Goal: Task Accomplishment & Management: Use online tool/utility

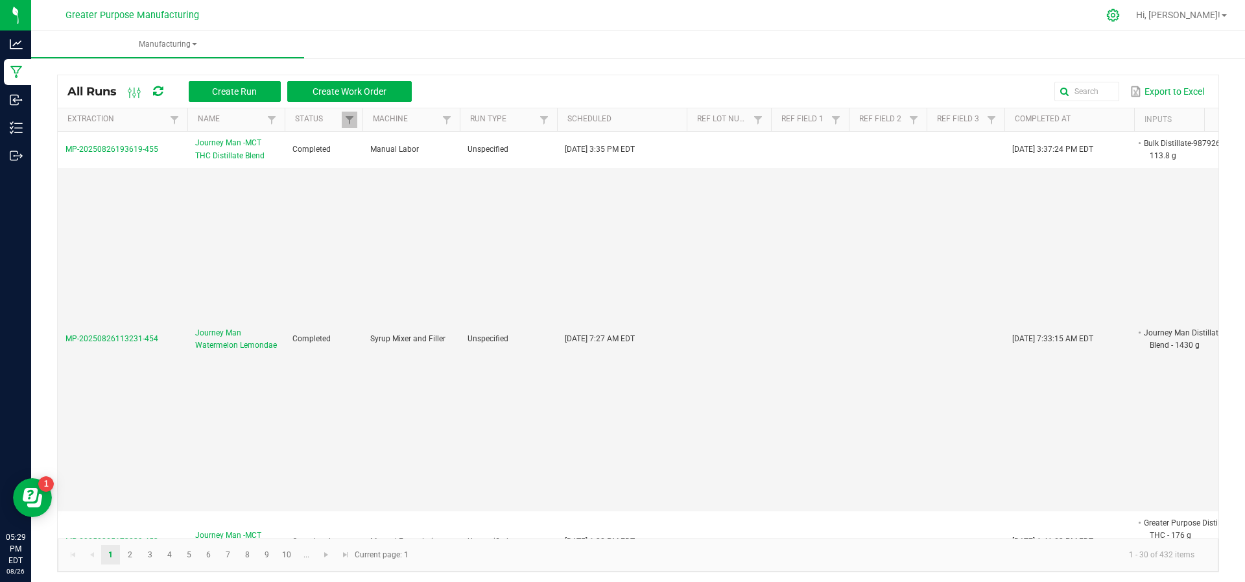
click at [1120, 16] on icon at bounding box center [1113, 15] width 14 height 14
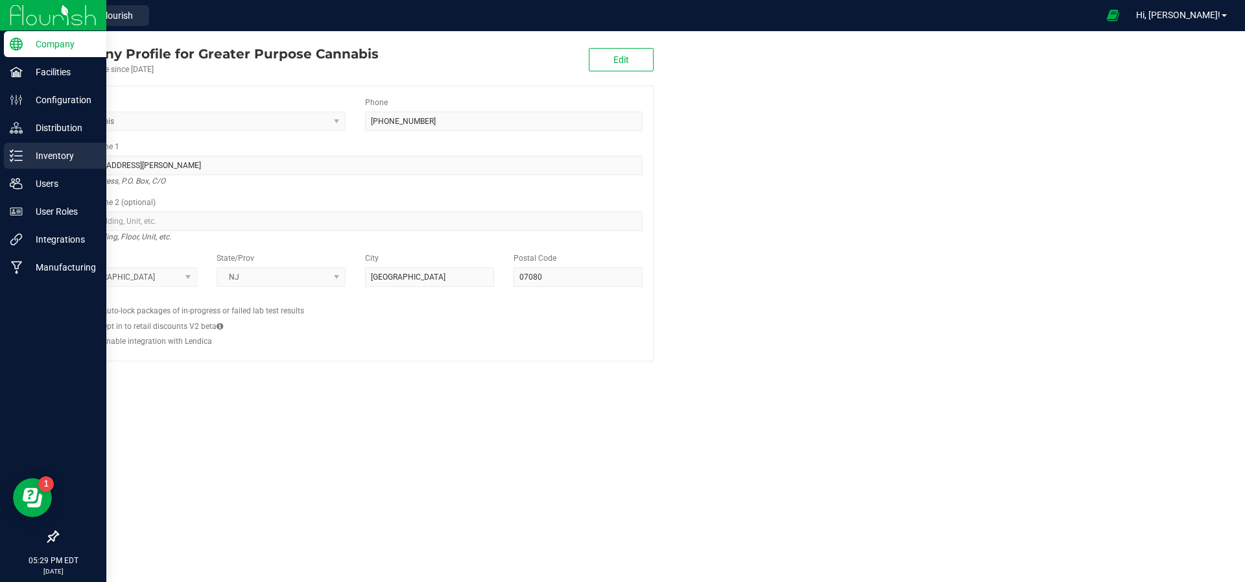
click at [52, 148] on p "Inventory" at bounding box center [62, 156] width 78 height 16
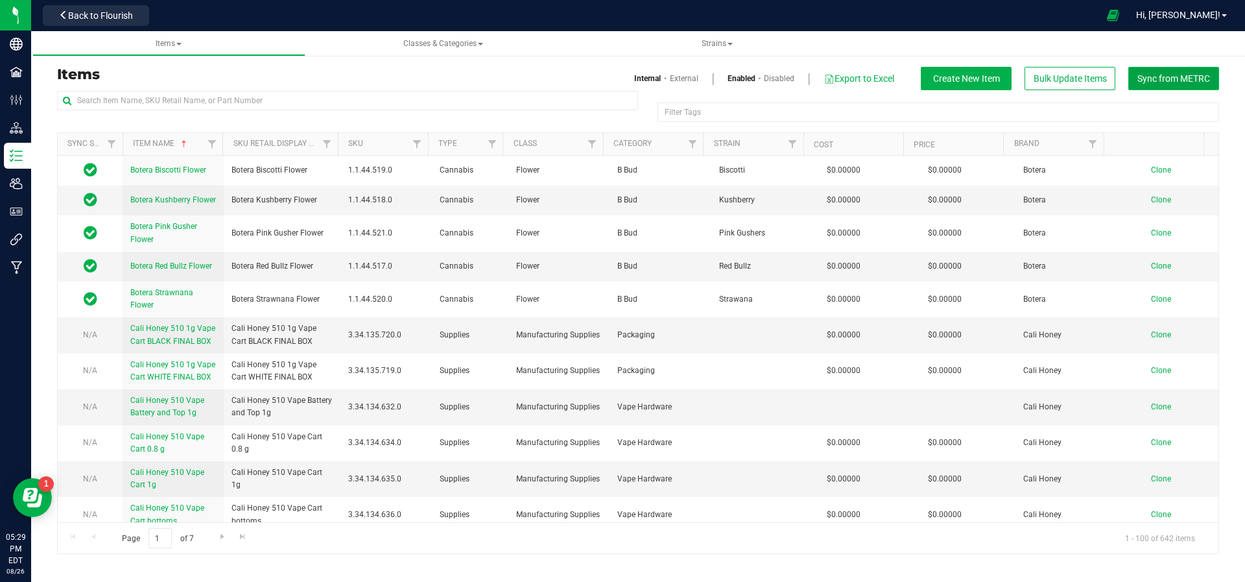
click at [1144, 77] on span "Sync from METRC" at bounding box center [1173, 78] width 73 height 10
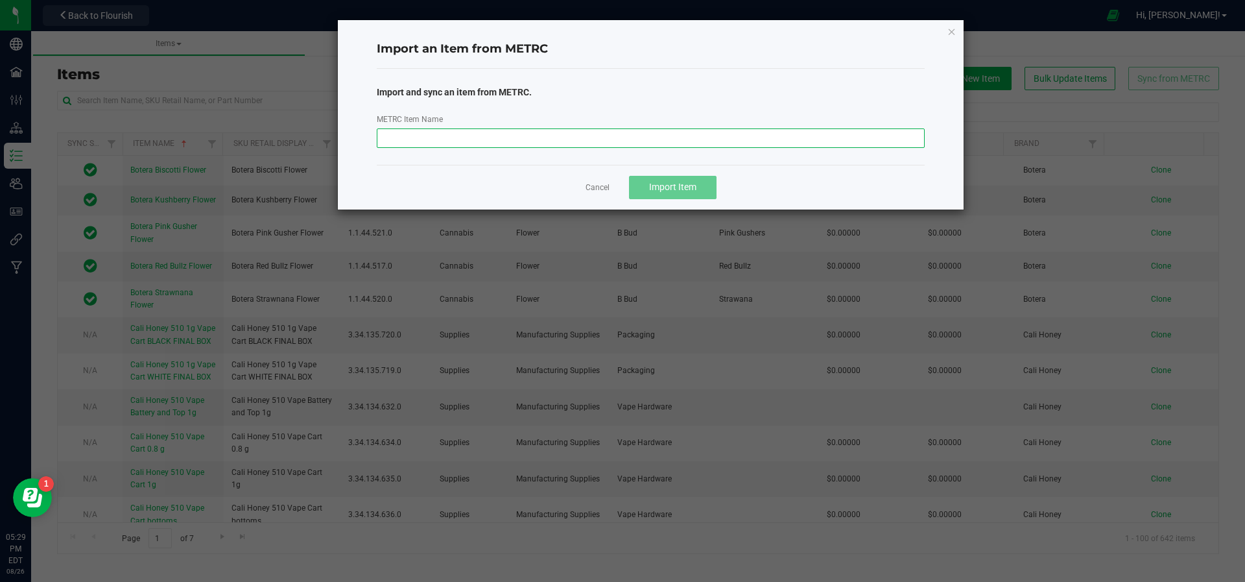
click at [648, 143] on input "METRC Item Name" at bounding box center [651, 137] width 549 height 19
paste input "The1 Benzina DabGo 0.5 g"
type input "The1 Benzina DabGo 0.5 g"
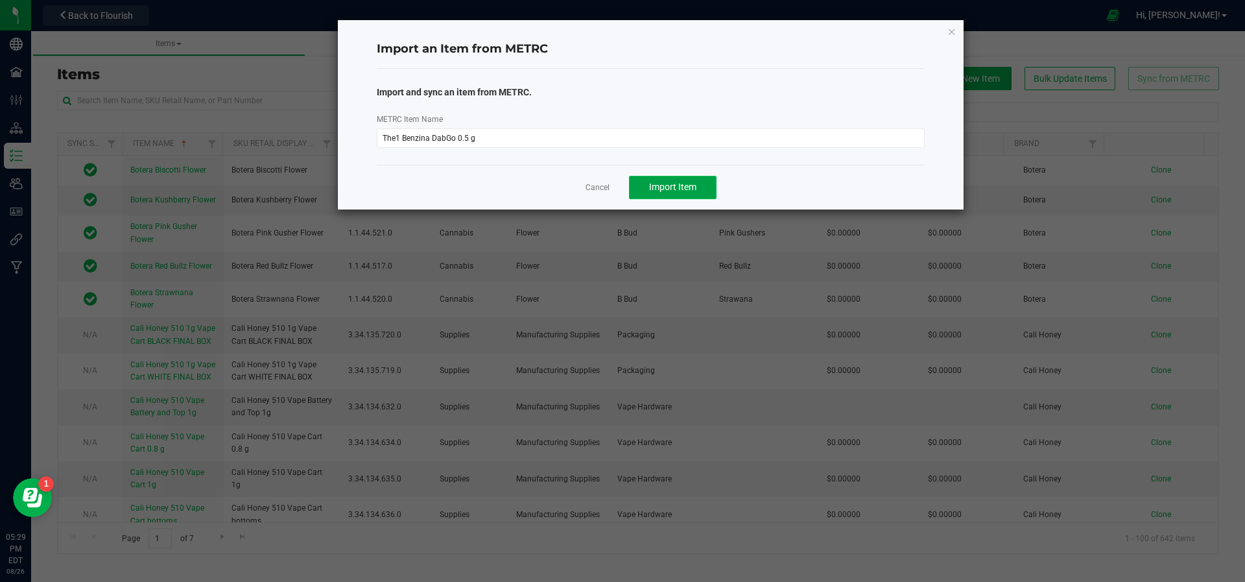
click at [661, 182] on span "Import Item" at bounding box center [672, 187] width 47 height 10
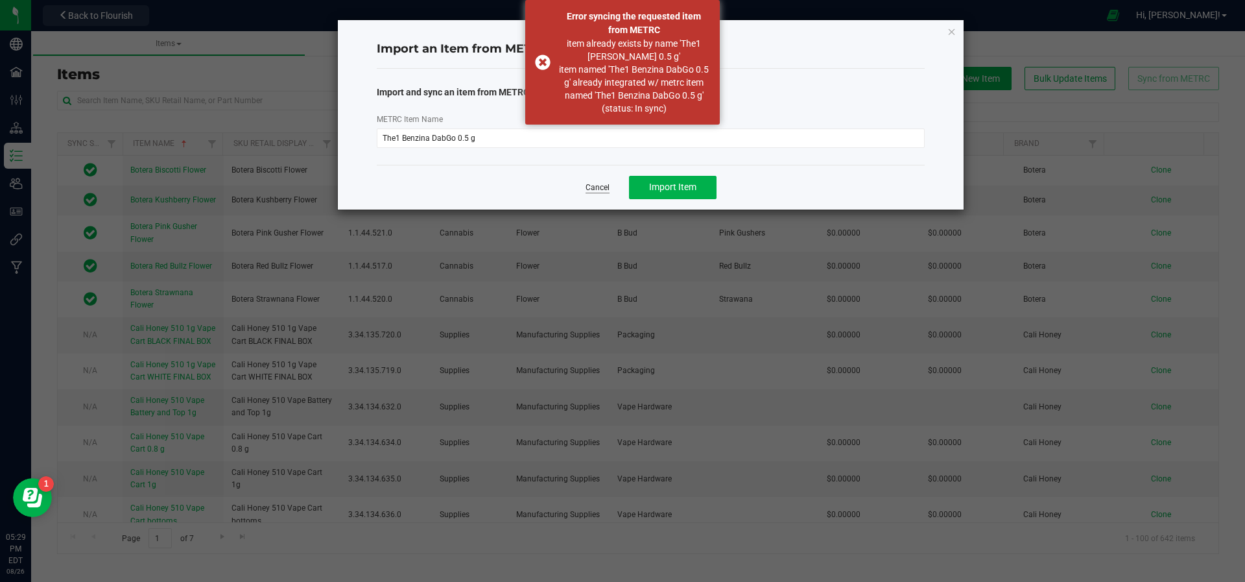
click at [588, 191] on link "Cancel" at bounding box center [598, 187] width 24 height 11
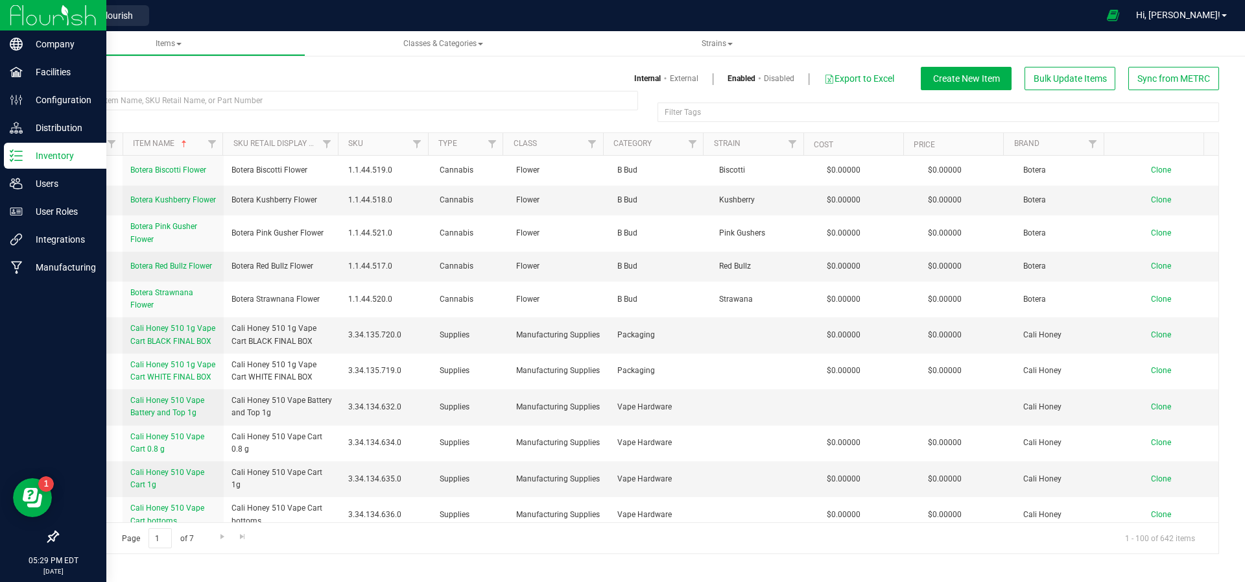
click at [42, 12] on img at bounding box center [53, 15] width 87 height 30
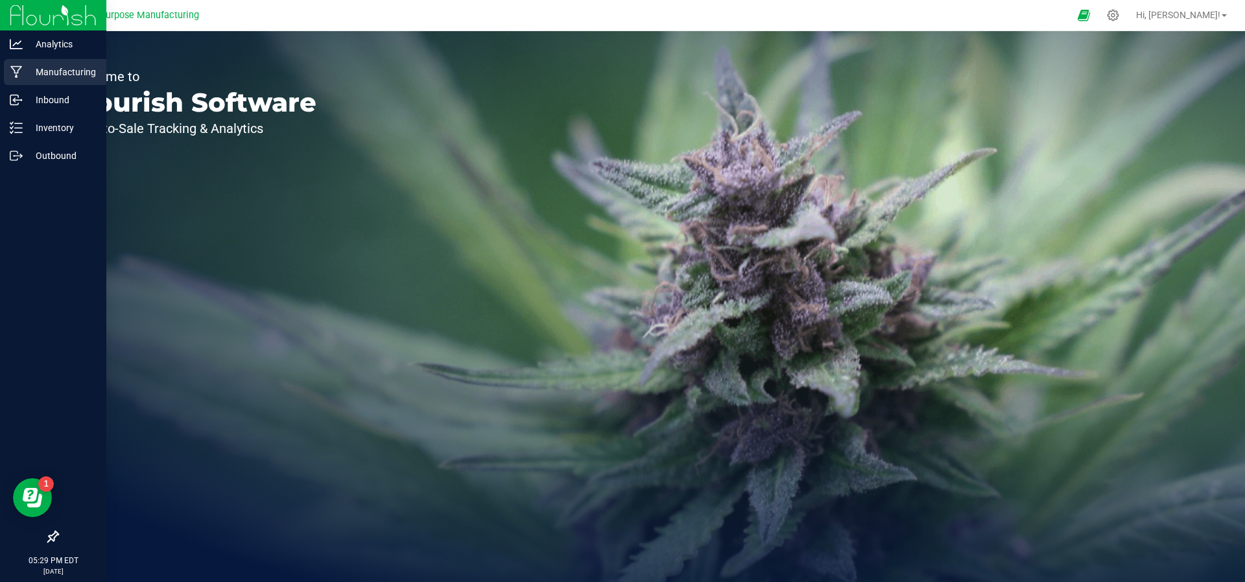
click at [35, 66] on p "Manufacturing" at bounding box center [62, 72] width 78 height 16
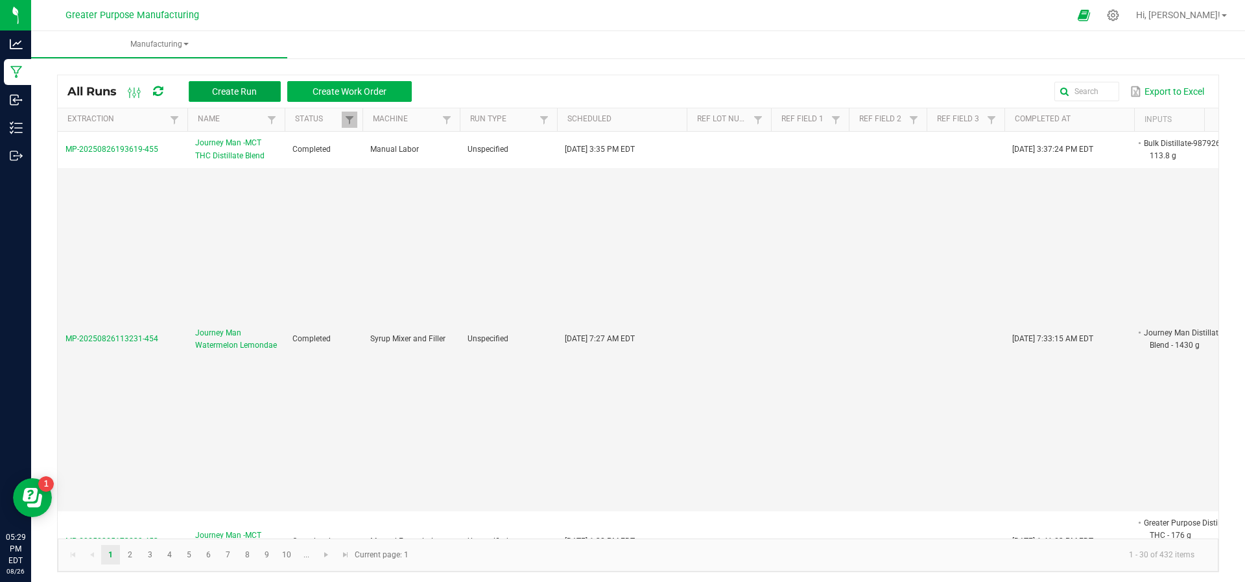
click at [220, 99] on button "Create Run" at bounding box center [235, 91] width 92 height 21
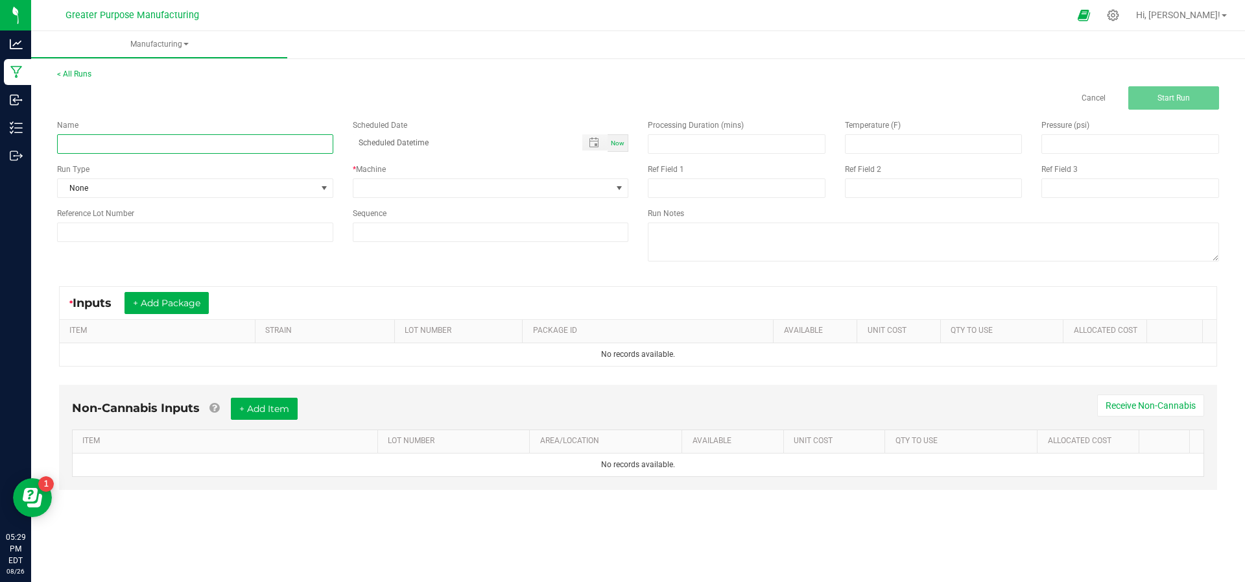
click at [228, 139] on input at bounding box center [195, 143] width 276 height 19
paste input "The1 Benzina DabGo 0.5 g"
type input "The1 Benzina DabGo 0.5 g"
click at [235, 123] on div "Name" at bounding box center [195, 125] width 276 height 12
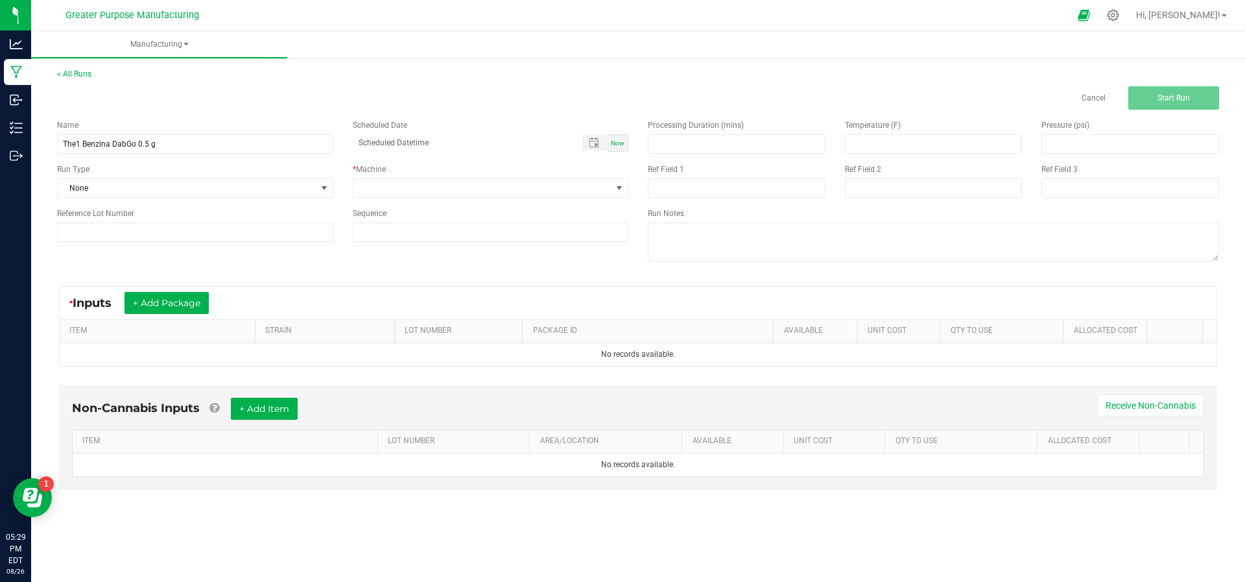
click at [624, 140] on div "Now" at bounding box center [618, 143] width 21 height 18
type input "[DATE] 5:29 PM"
click at [624, 184] on span at bounding box center [619, 188] width 10 height 10
click at [554, 269] on li "Manual Labor" at bounding box center [490, 265] width 274 height 22
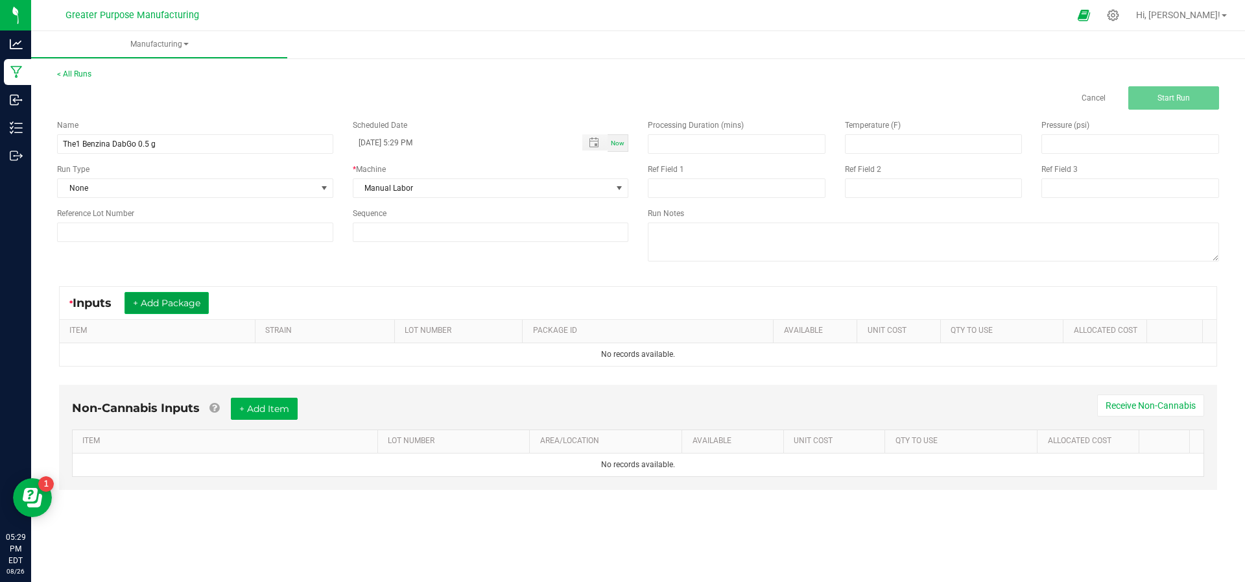
click at [143, 300] on button "+ Add Package" at bounding box center [166, 303] width 84 height 22
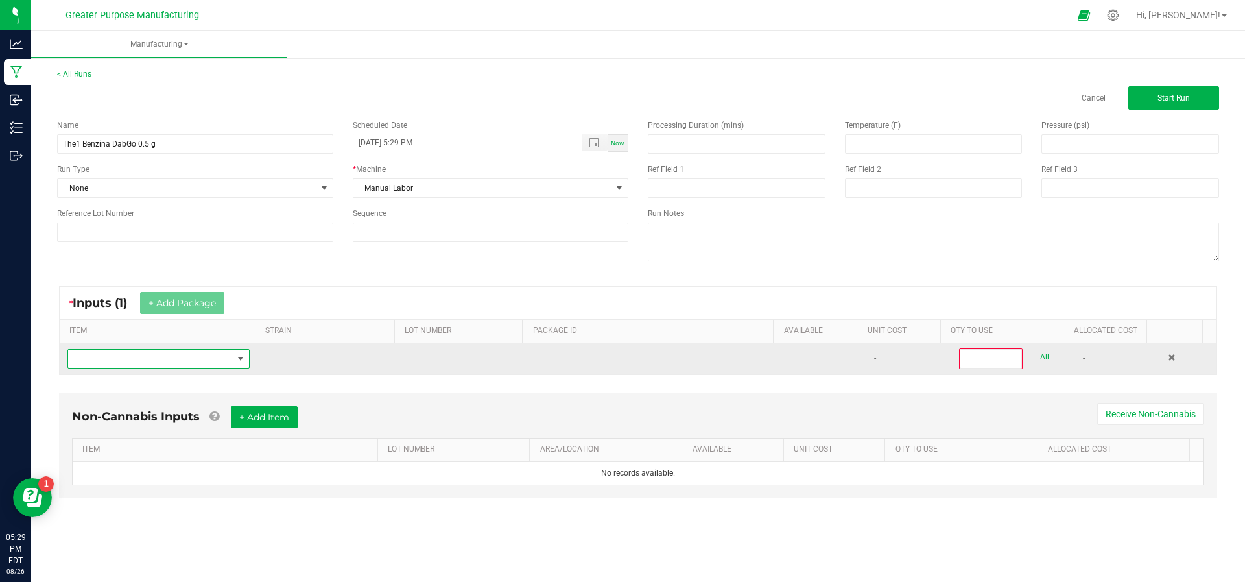
click at [152, 358] on span "NO DATA FOUND" at bounding box center [150, 358] width 165 height 18
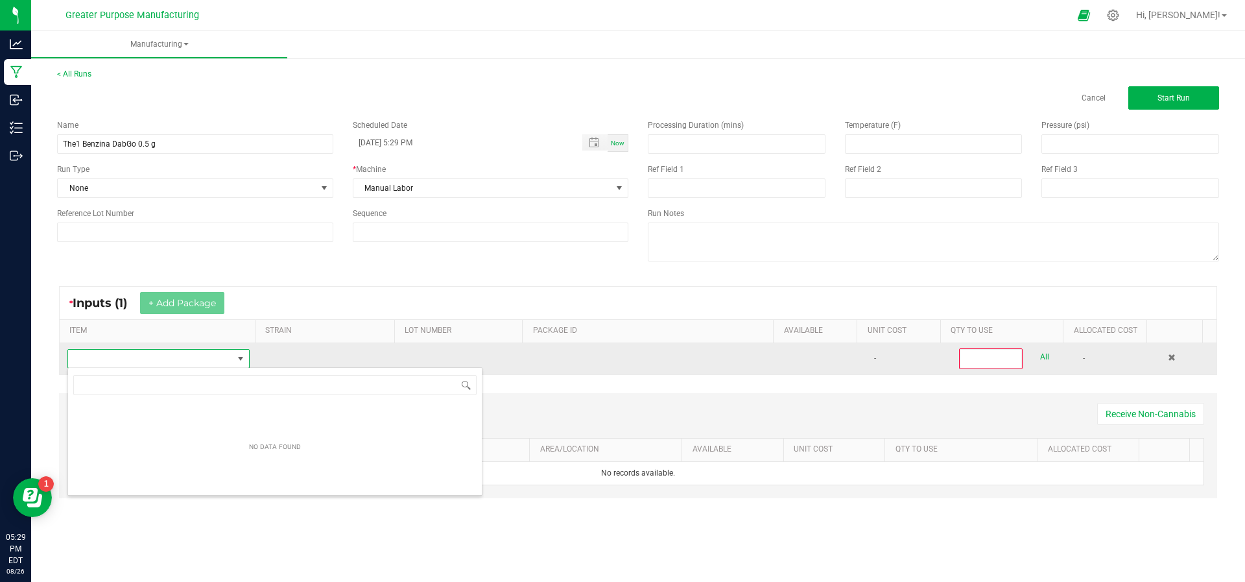
scroll to position [19, 177]
type input "Benzina"
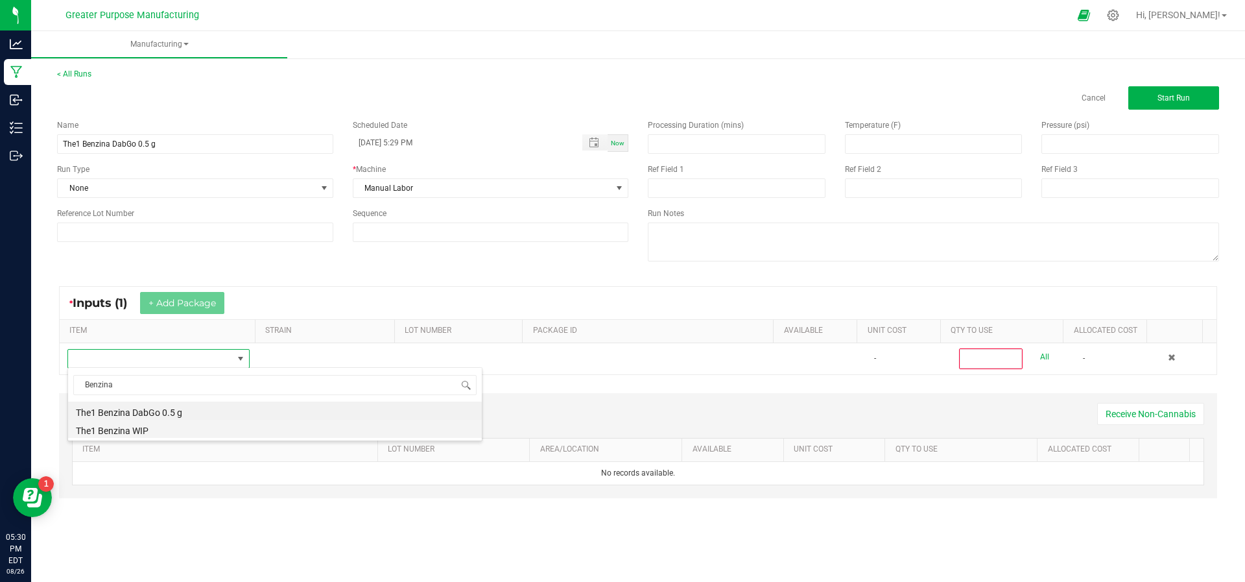
click at [290, 431] on li "The1 Benzina WIP" at bounding box center [275, 429] width 414 height 18
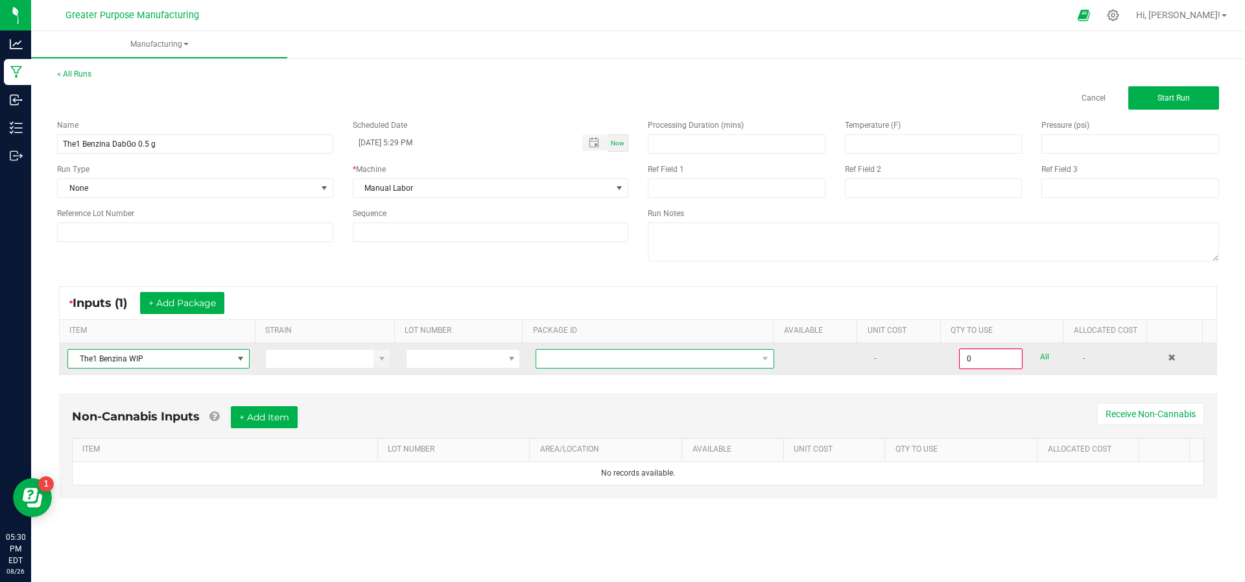
click at [587, 364] on span at bounding box center [646, 358] width 221 height 18
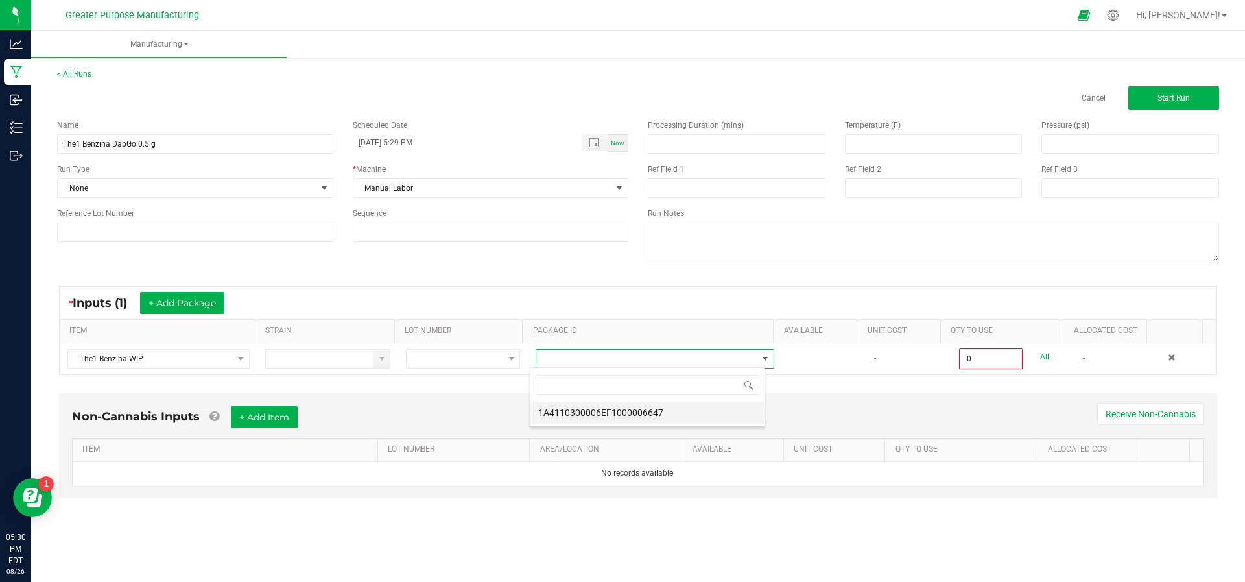
click at [584, 407] on li "1A4110300006EF1000006647" at bounding box center [647, 412] width 234 height 22
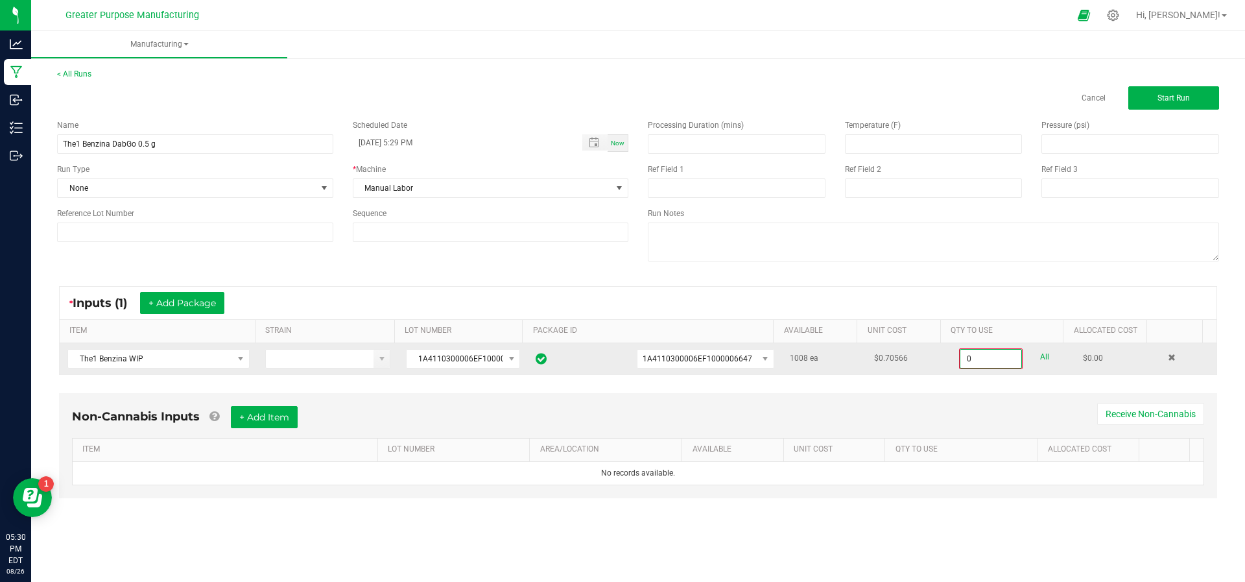
click at [973, 359] on input "0" at bounding box center [990, 358] width 61 height 18
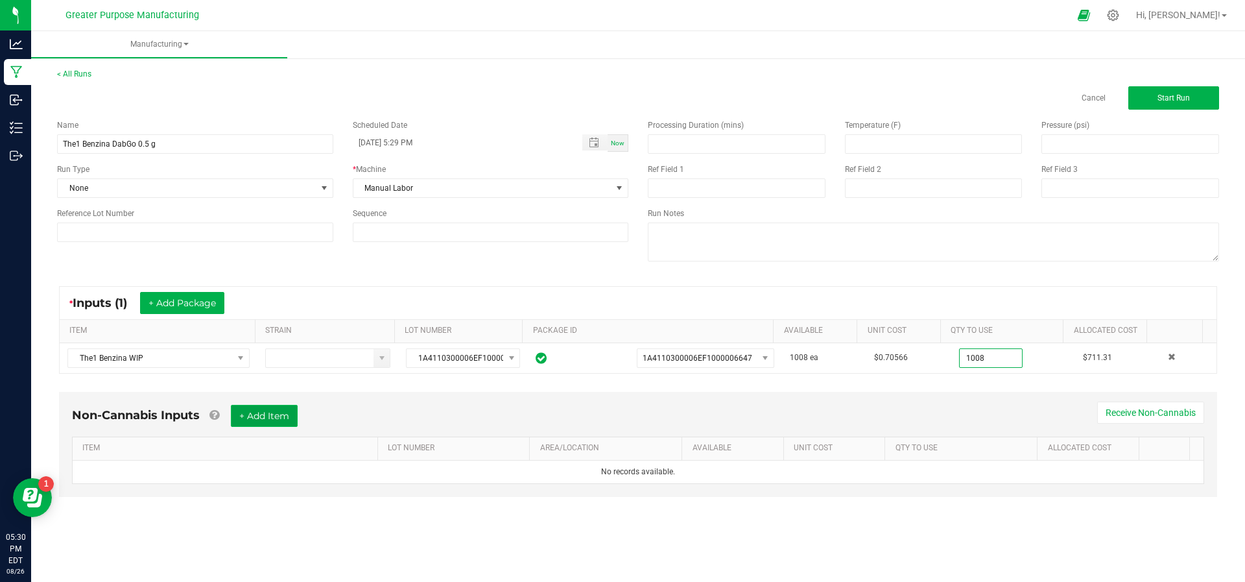
type input "1008 ea"
click at [255, 413] on button "+ Add Item" at bounding box center [264, 416] width 67 height 22
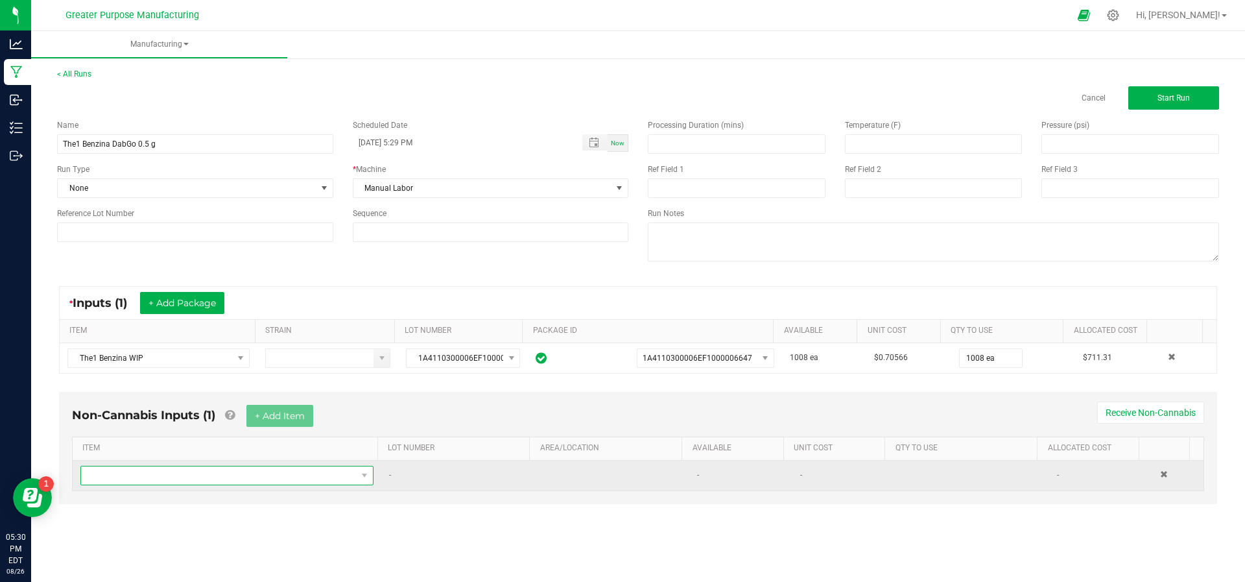
click at [240, 477] on span "NO DATA FOUND" at bounding box center [219, 475] width 276 height 18
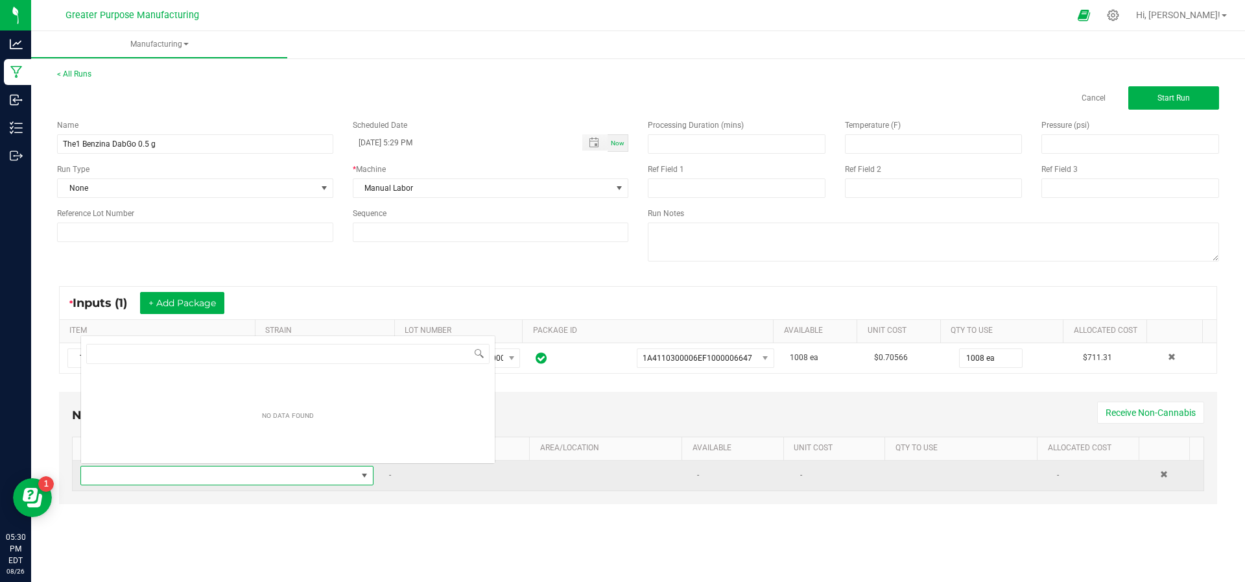
scroll to position [19, 285]
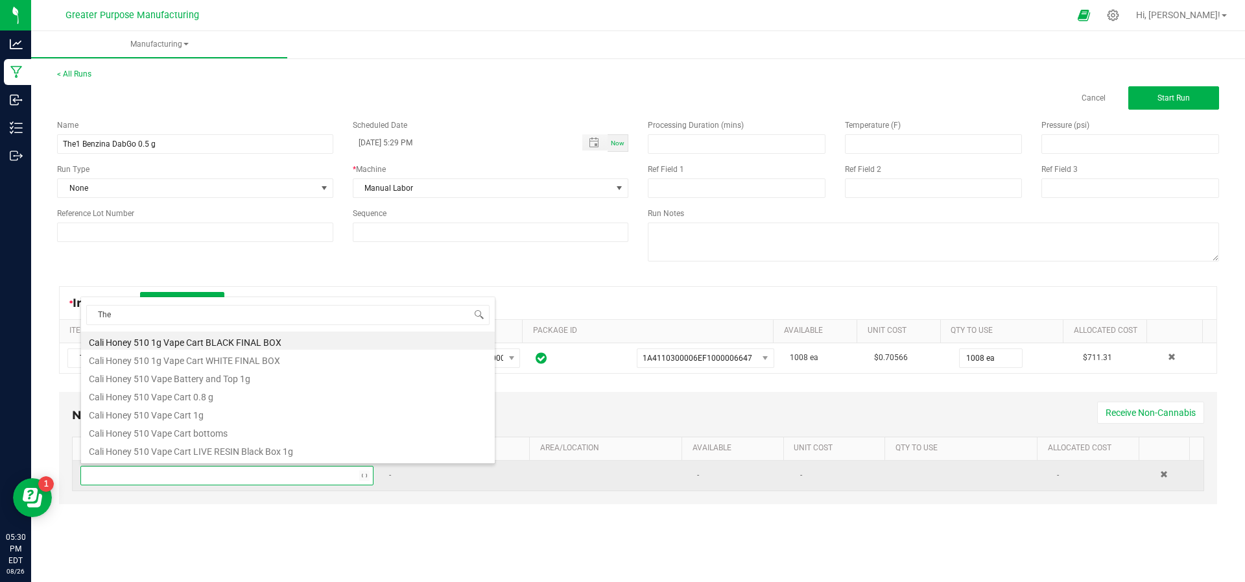
type input "The1"
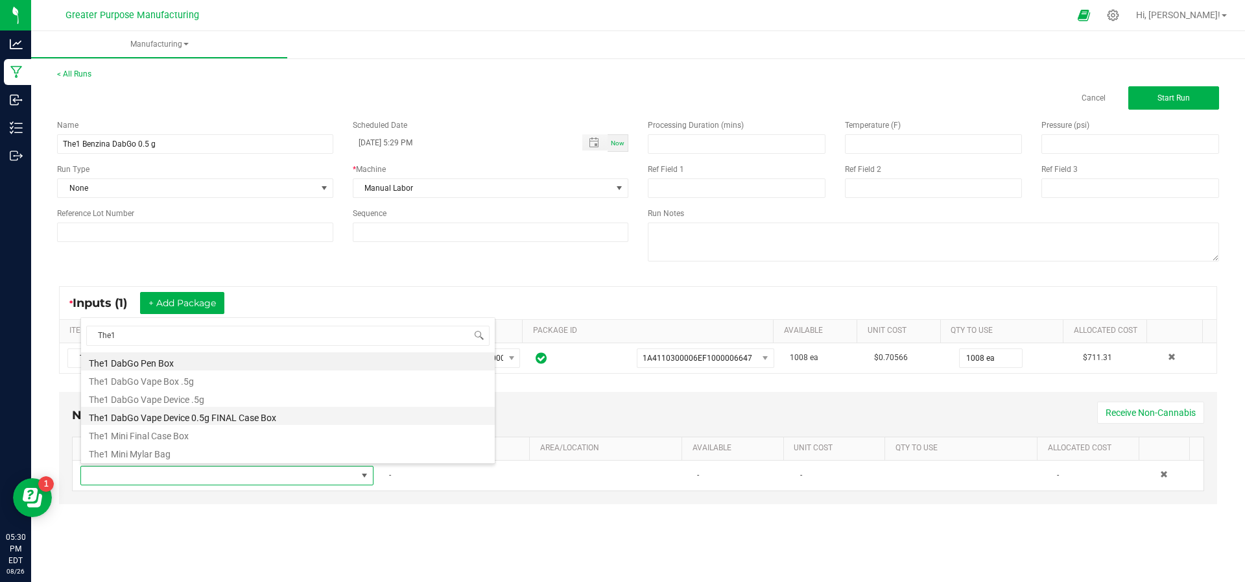
click at [251, 418] on li "The1 DabGo Vape Device 0.5g FINAL Case Box" at bounding box center [288, 416] width 414 height 18
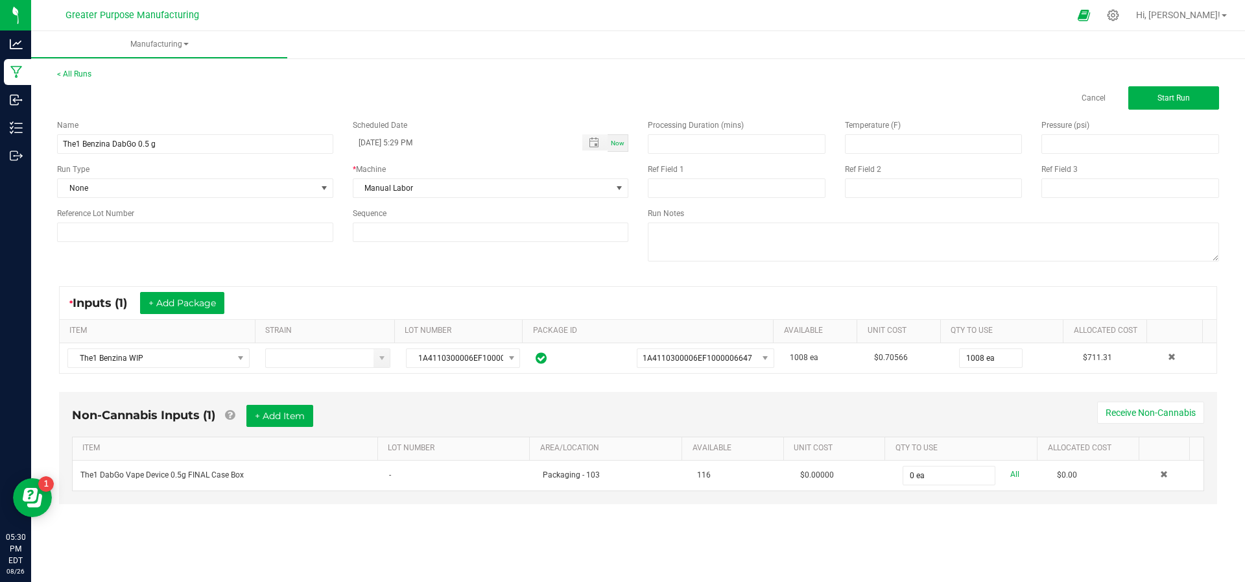
type input "0"
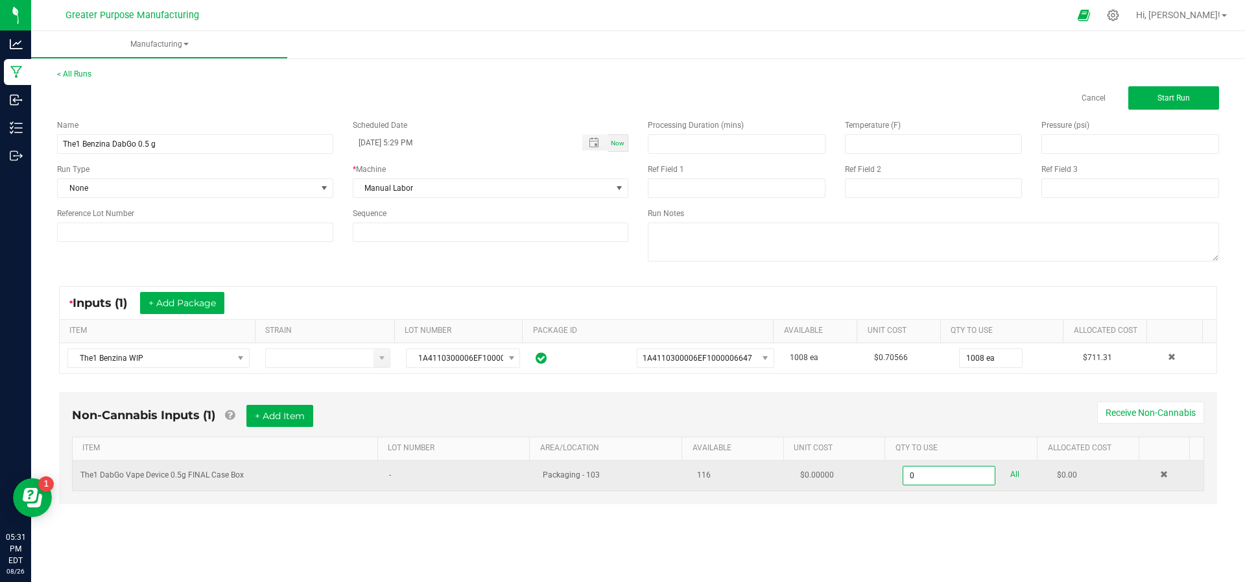
click at [926, 473] on input "0" at bounding box center [948, 475] width 91 height 18
click at [912, 469] on input "1" at bounding box center [948, 475] width 91 height 18
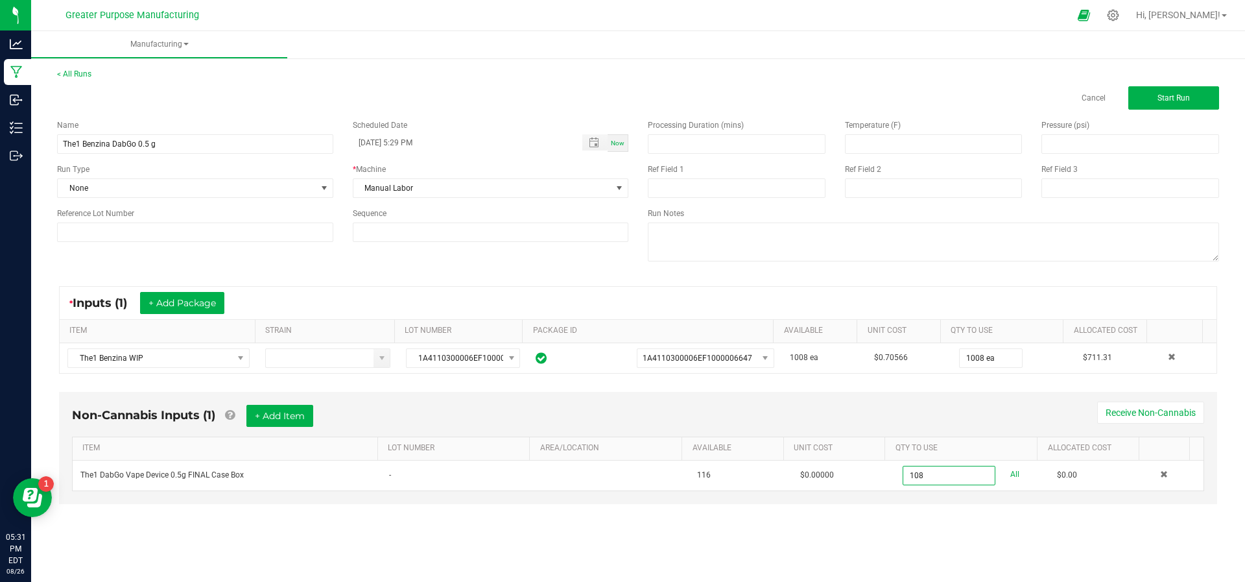
type input "108 ea"
click at [895, 548] on div "Manufacturing < All Runs Cancel Start Run Name The1 Benzina DabGo 0.5 g Schedul…" at bounding box center [638, 306] width 1214 height 551
click at [1146, 101] on button "Start Run" at bounding box center [1173, 97] width 91 height 23
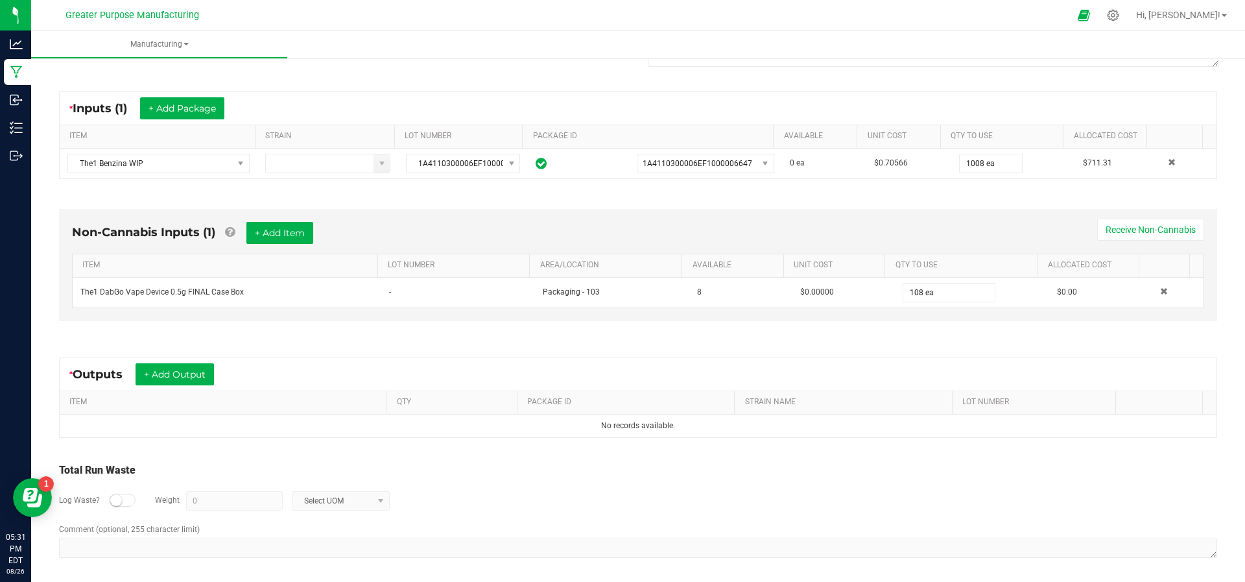
scroll to position [211, 0]
click at [189, 376] on button "+ Add Output" at bounding box center [175, 374] width 78 height 22
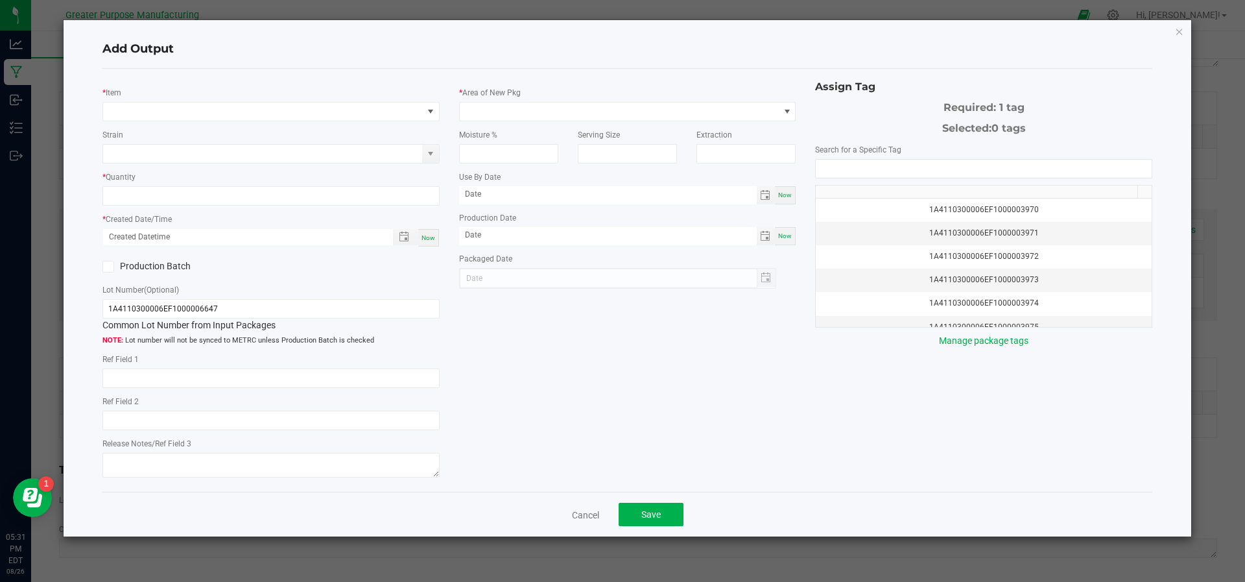
type input "[DATE]"
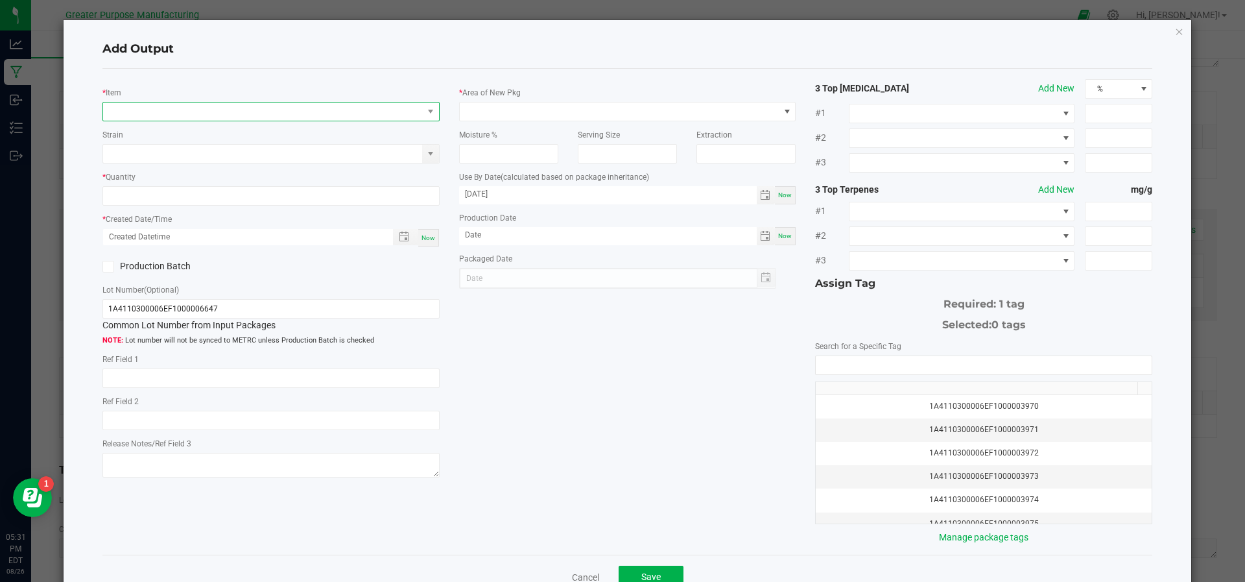
click at [234, 109] on span "NO DATA FOUND" at bounding box center [263, 111] width 320 height 18
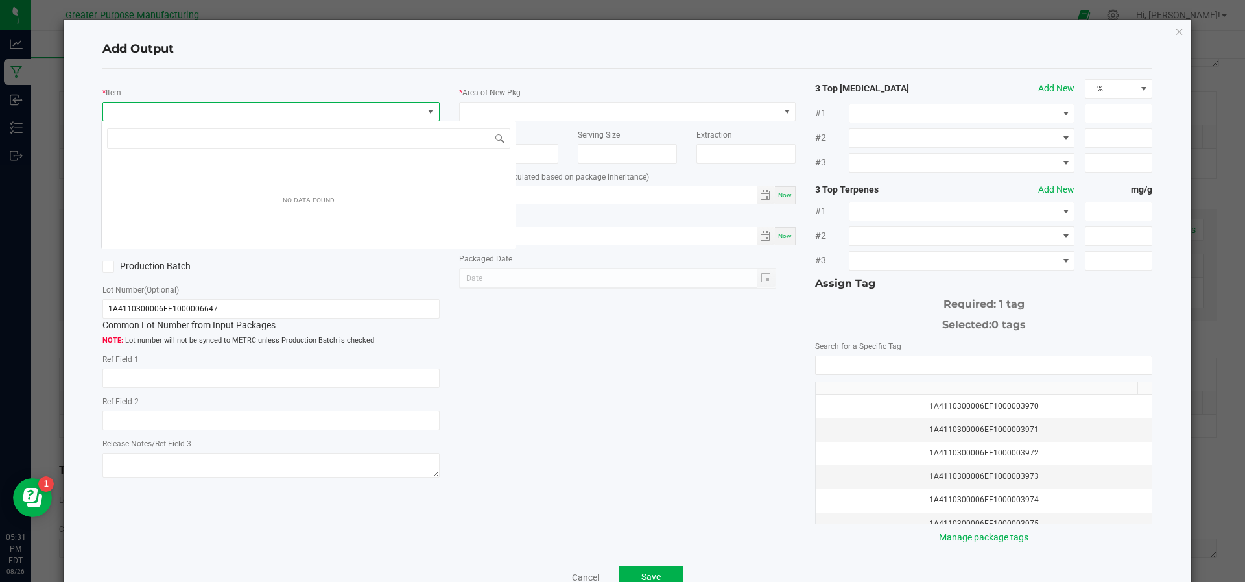
scroll to position [19, 333]
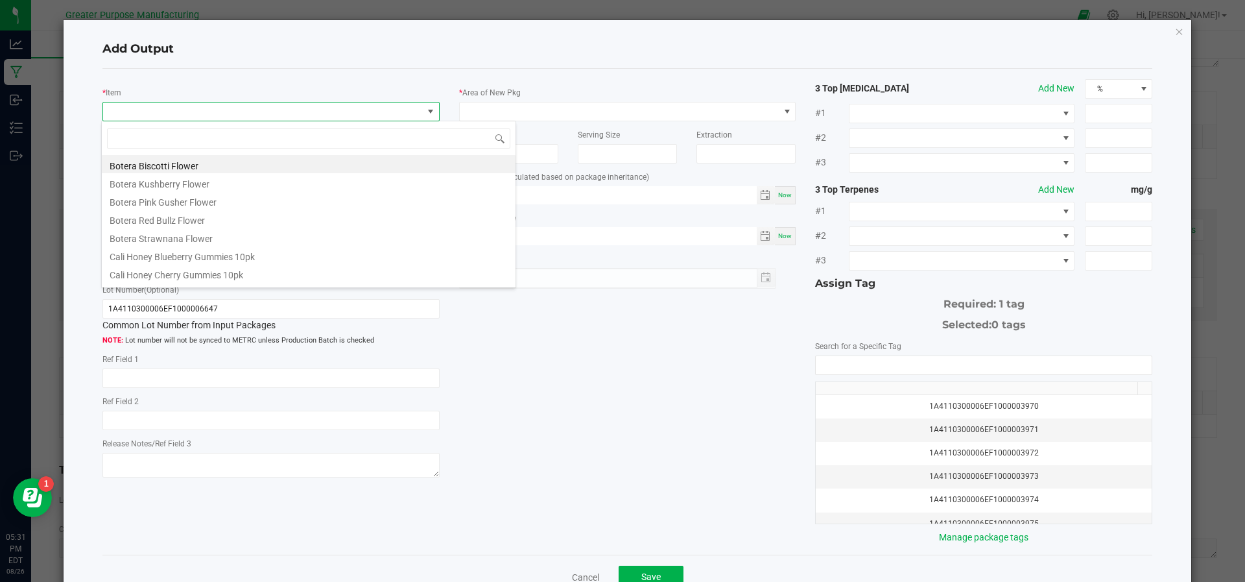
type input "The1 Benzina DabGo 0.5 g"
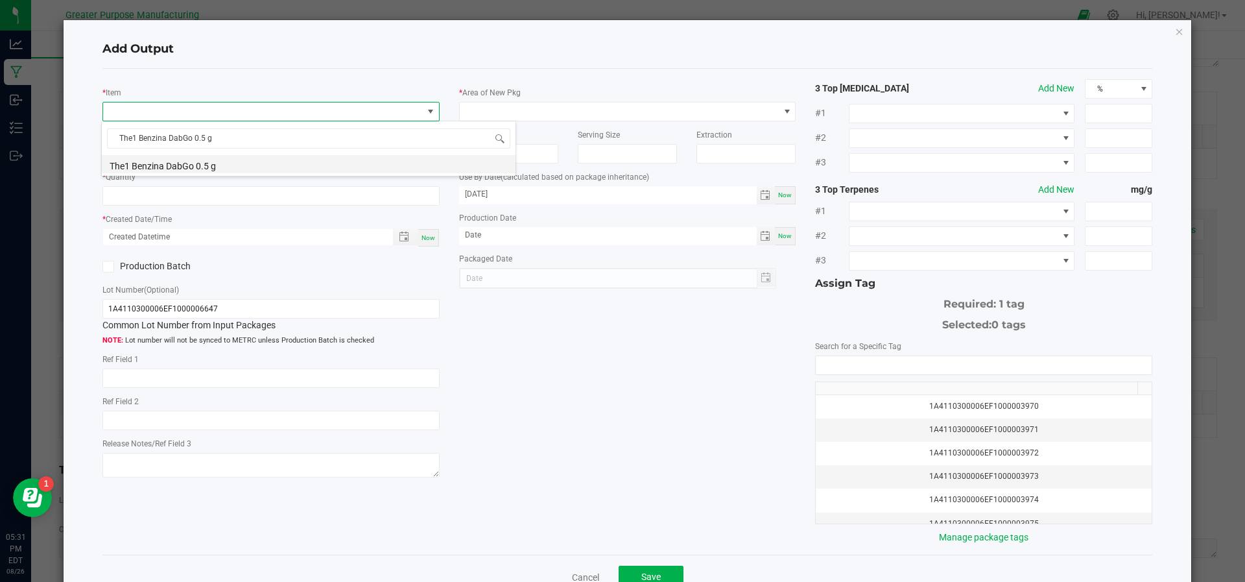
click at [221, 165] on li "The1 Benzina DabGo 0.5 g" at bounding box center [309, 164] width 414 height 18
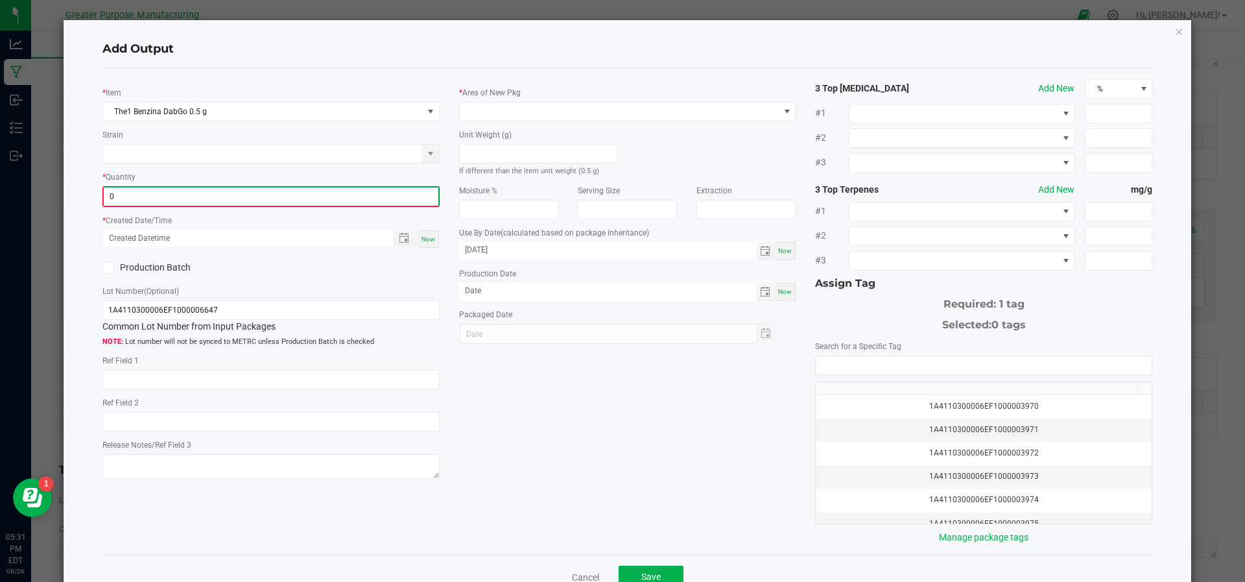
click at [214, 187] on input "0" at bounding box center [271, 196] width 335 height 18
type input "1008 ea"
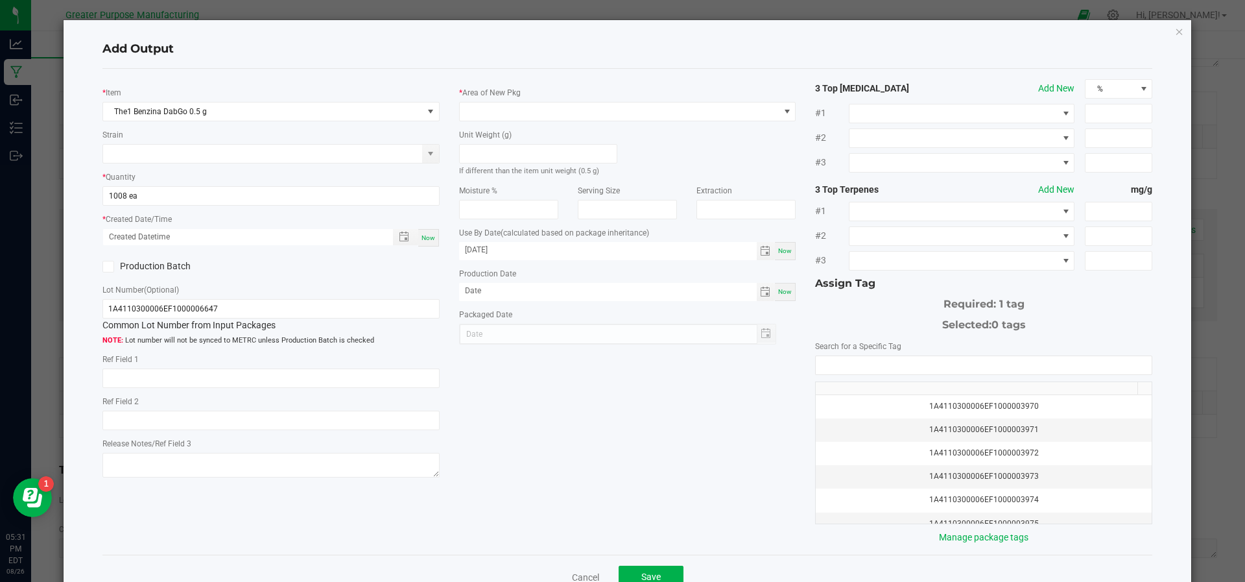
click at [422, 239] on span "Now" at bounding box center [428, 237] width 14 height 7
type input "[DATE] 5:31 PM"
type input "[DATE]"
click at [105, 266] on icon at bounding box center [108, 266] width 8 height 0
click at [0, 0] on input "Production Batch" at bounding box center [0, 0] width 0 height 0
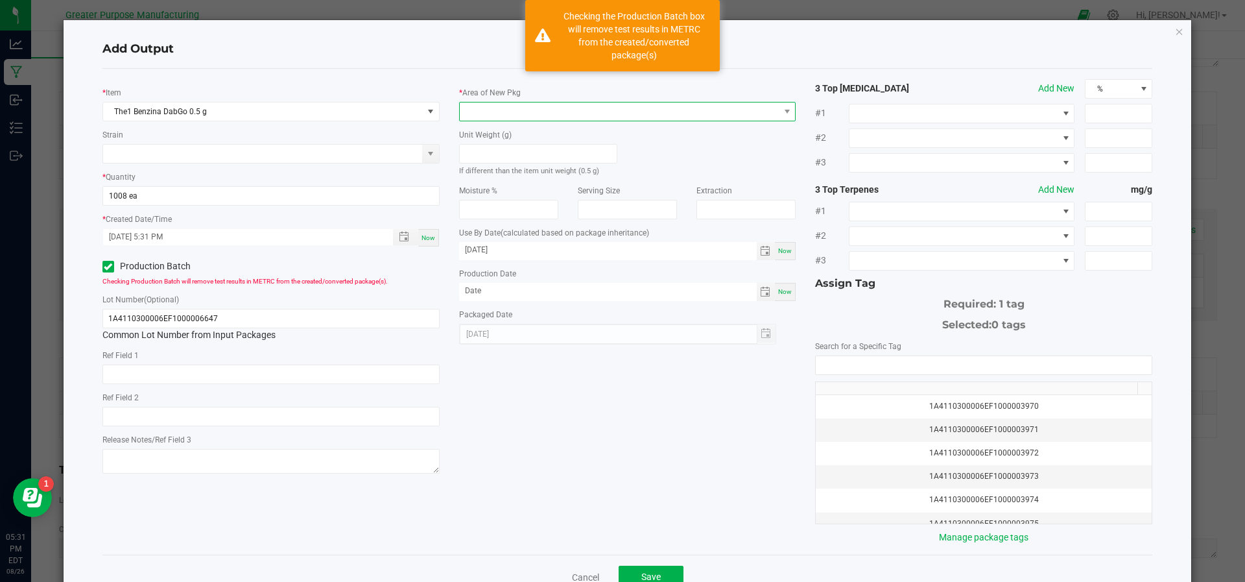
click at [500, 109] on span at bounding box center [620, 111] width 320 height 18
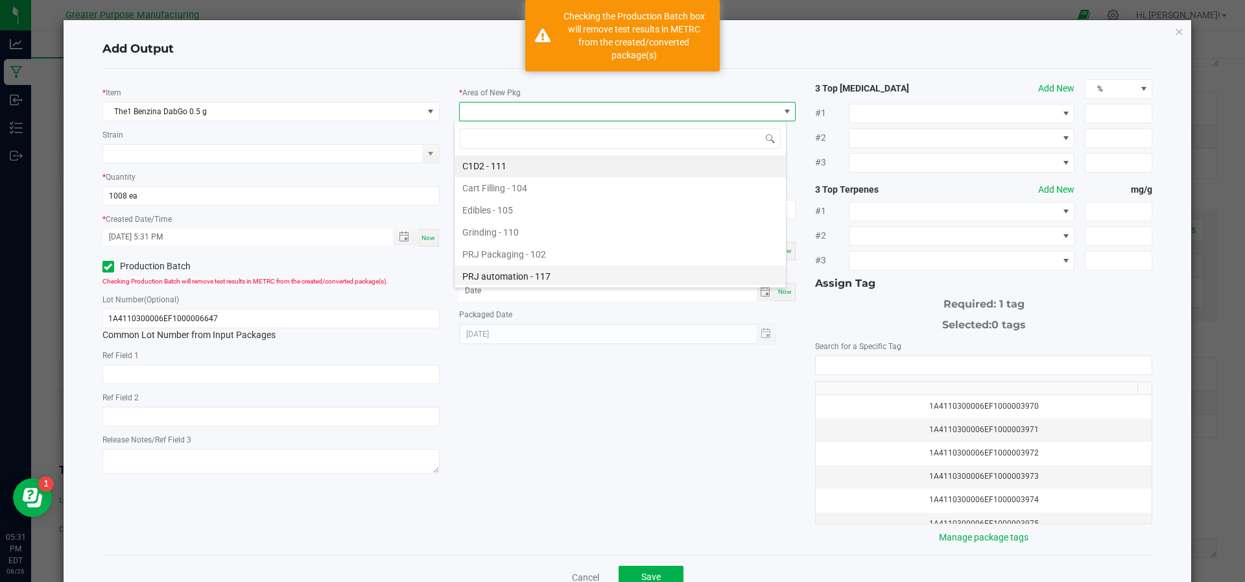
scroll to position [88, 0]
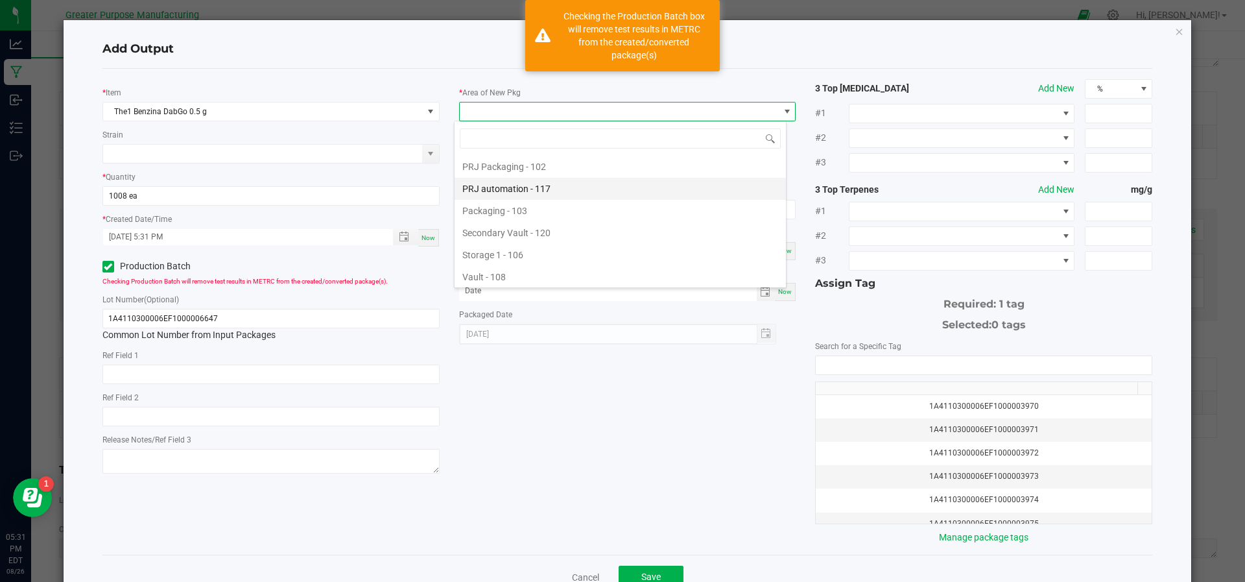
click at [501, 278] on li "Vault - 108" at bounding box center [620, 277] width 331 height 22
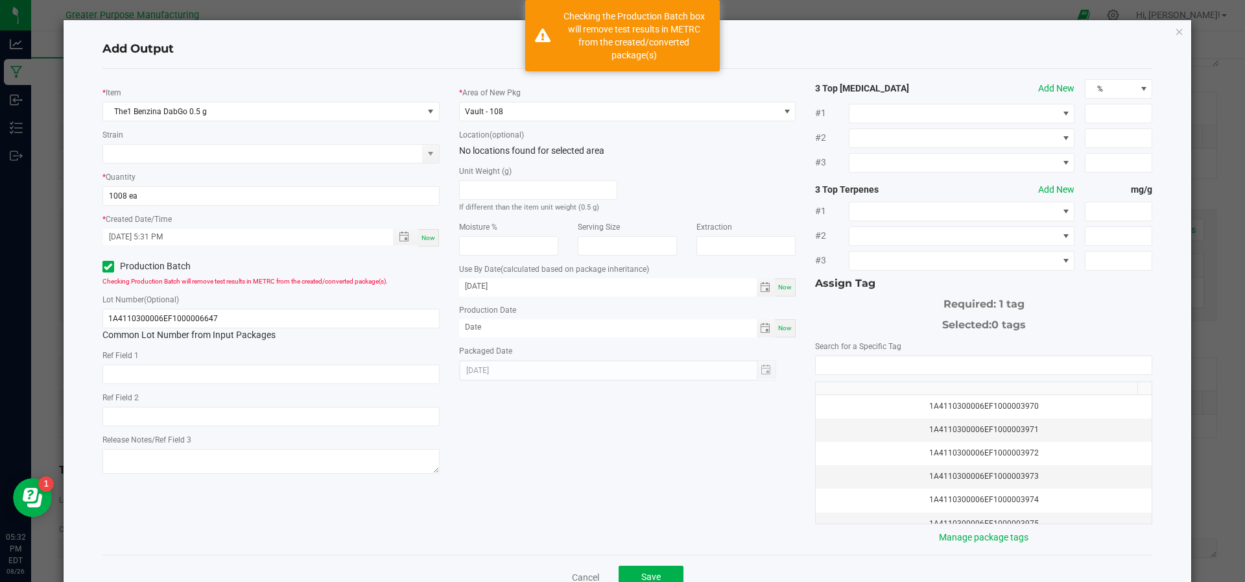
click at [780, 330] on span "Now" at bounding box center [785, 327] width 14 height 7
type input "[DATE]"
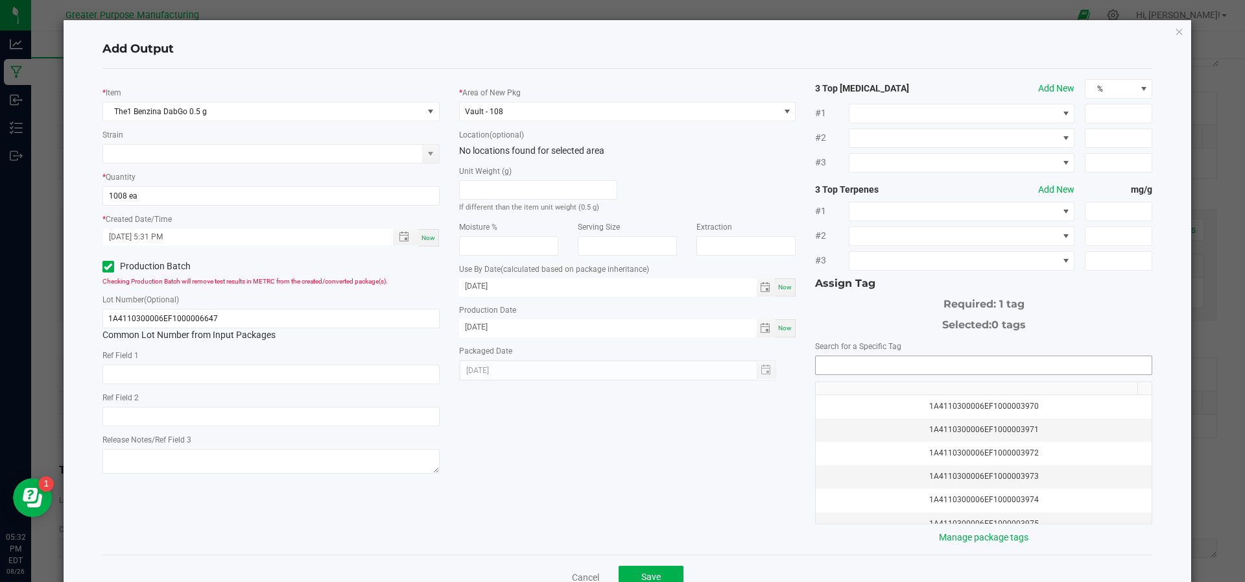
click at [836, 360] on input "NO DATA FOUND" at bounding box center [984, 365] width 336 height 18
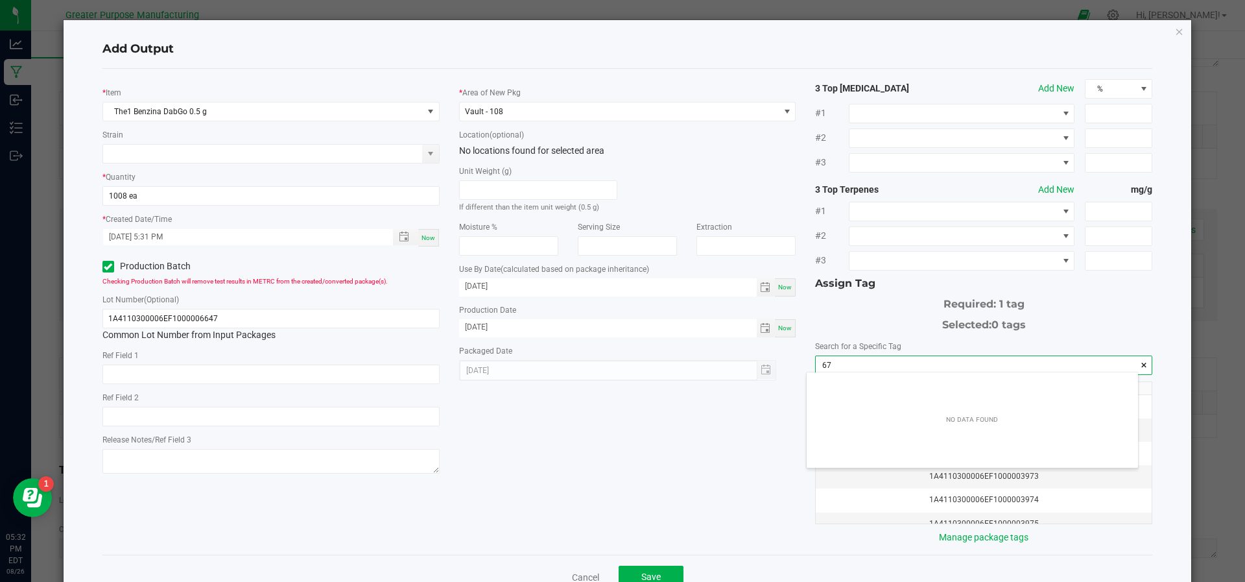
scroll to position [18, 332]
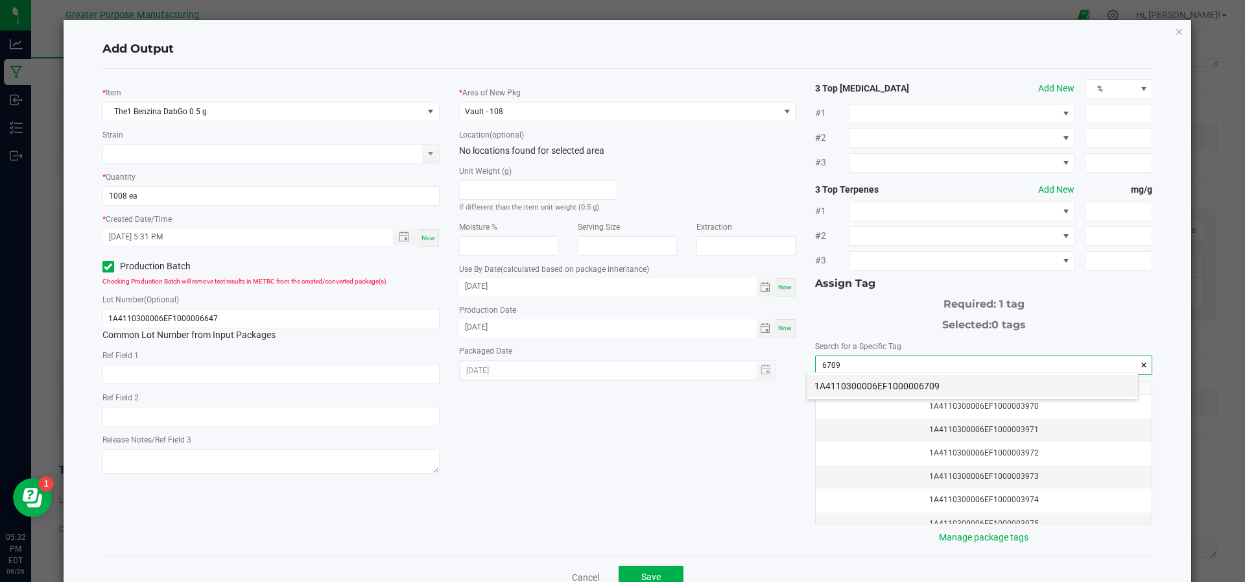
click at [838, 383] on li "1A4110300006EF1000006709" at bounding box center [972, 386] width 331 height 22
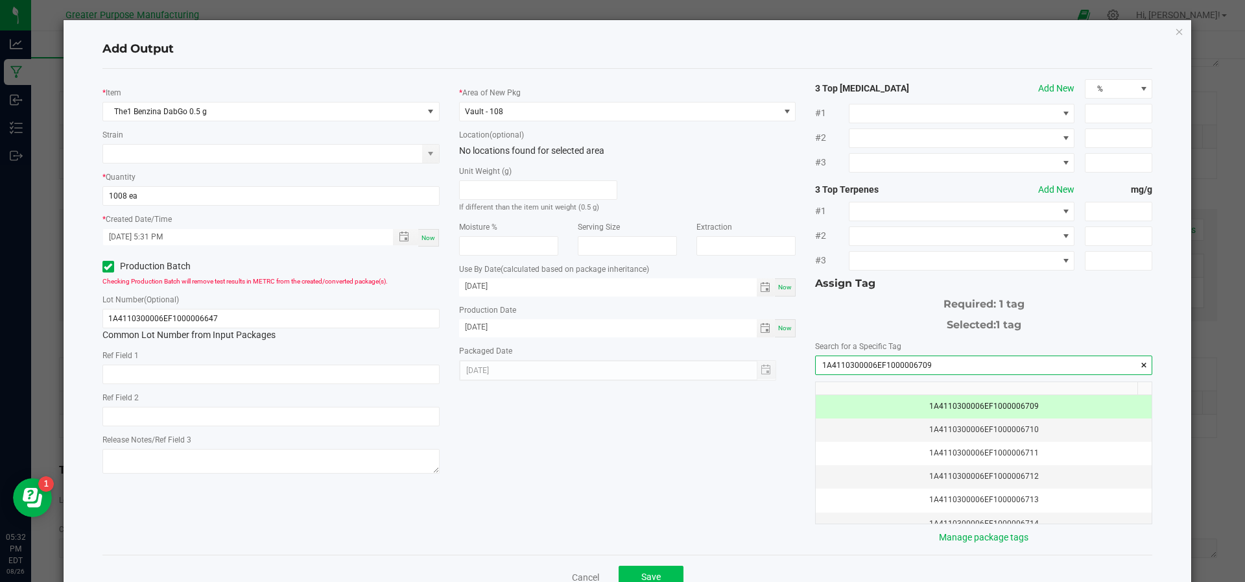
type input "1A4110300006EF1000006709"
click at [642, 574] on span "Save" at bounding box center [650, 576] width 19 height 10
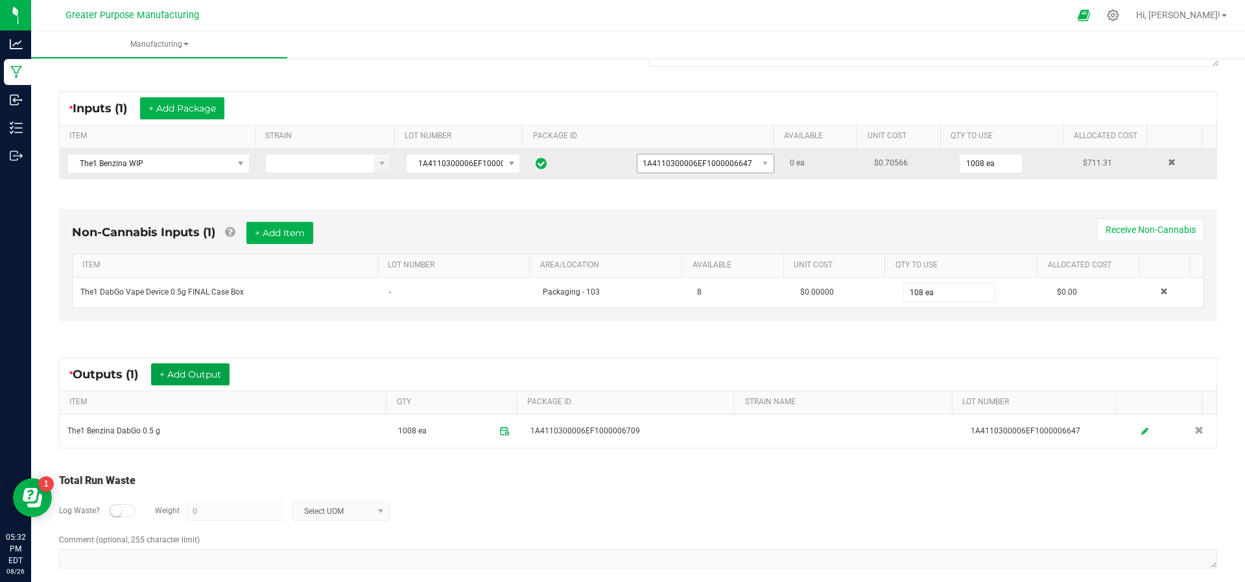
scroll to position [0, 0]
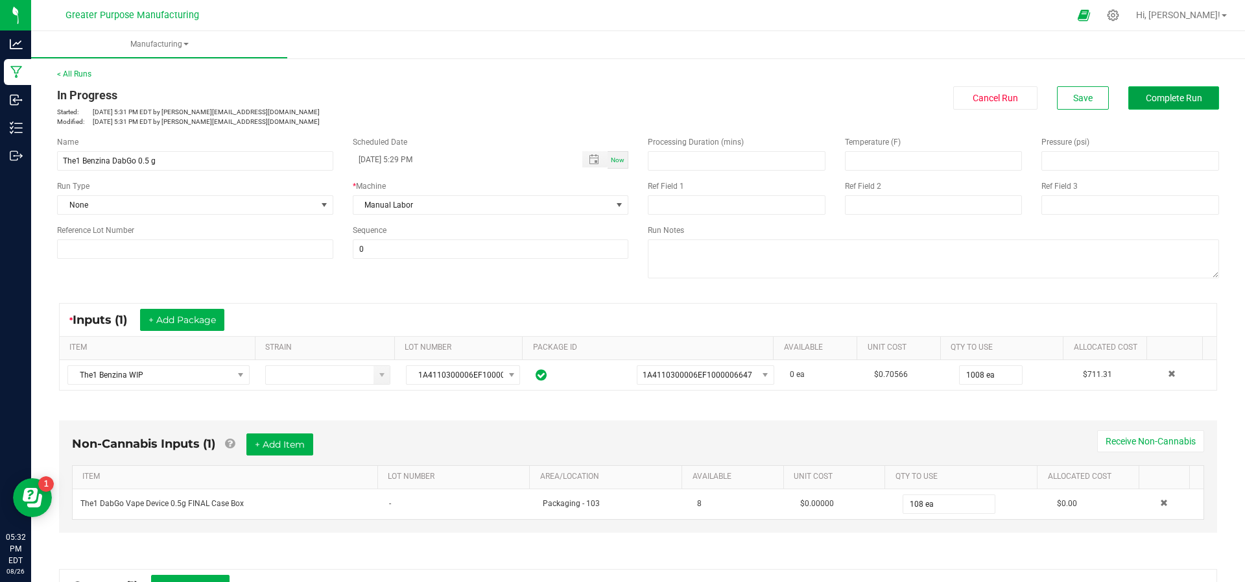
click at [1146, 93] on span "Complete Run" at bounding box center [1174, 98] width 56 height 10
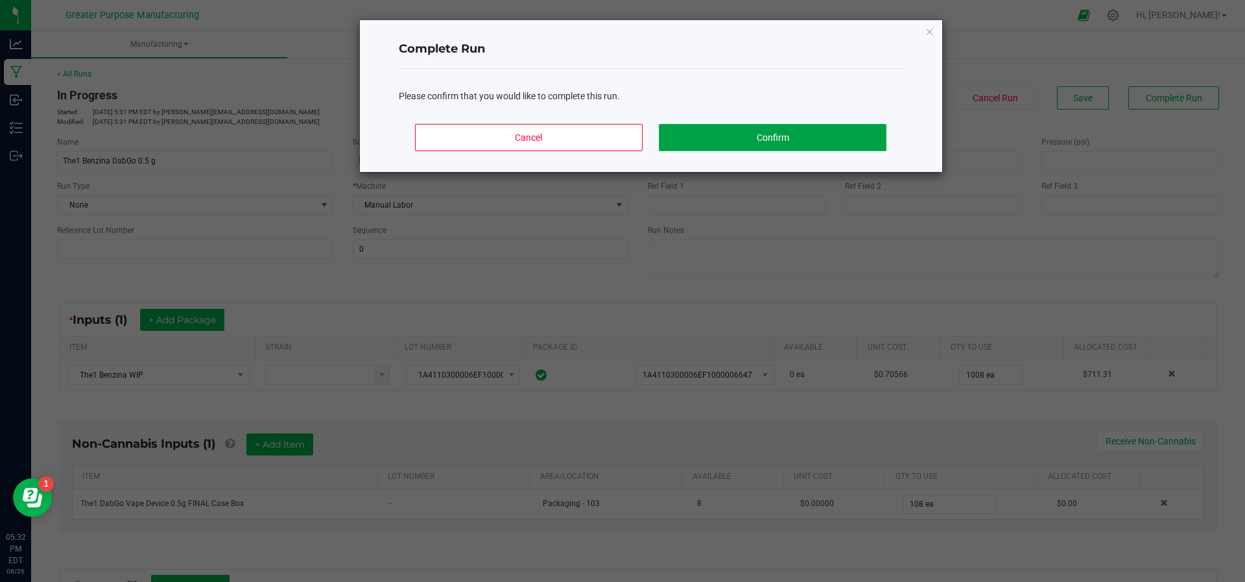
click at [762, 124] on button "Confirm" at bounding box center [772, 137] width 227 height 27
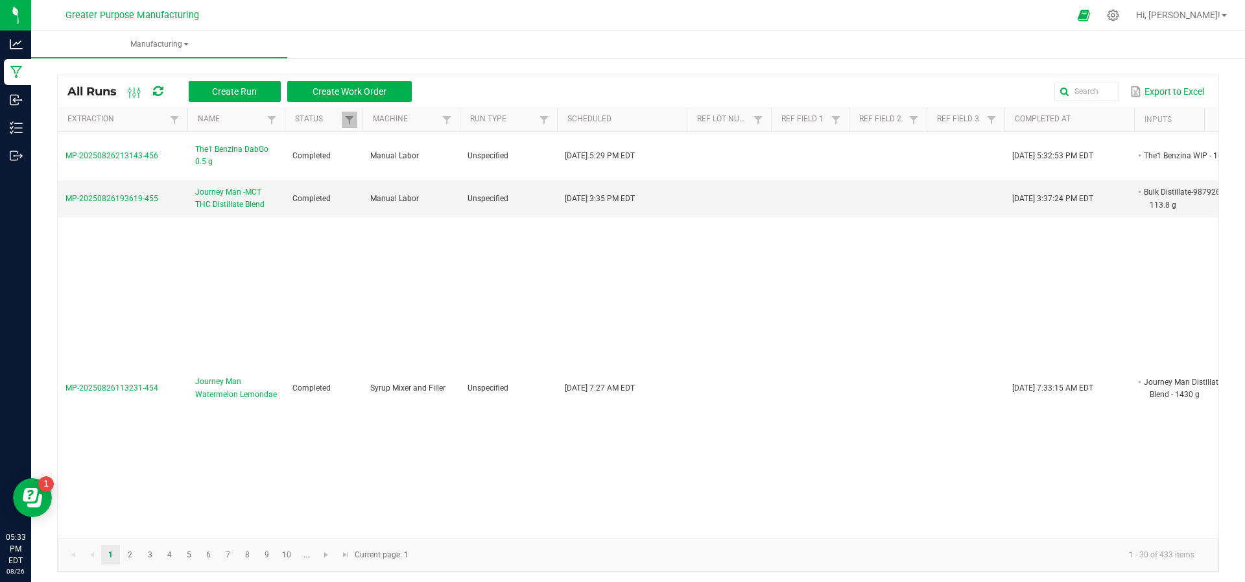
drag, startPoint x: 965, startPoint y: 129, endPoint x: 1218, endPoint y: 255, distance: 282.4
click at [1218, 255] on div "All Runs Create Run Create Work Order Export to Excel Extraction Name Status Ma…" at bounding box center [638, 320] width 1214 height 530
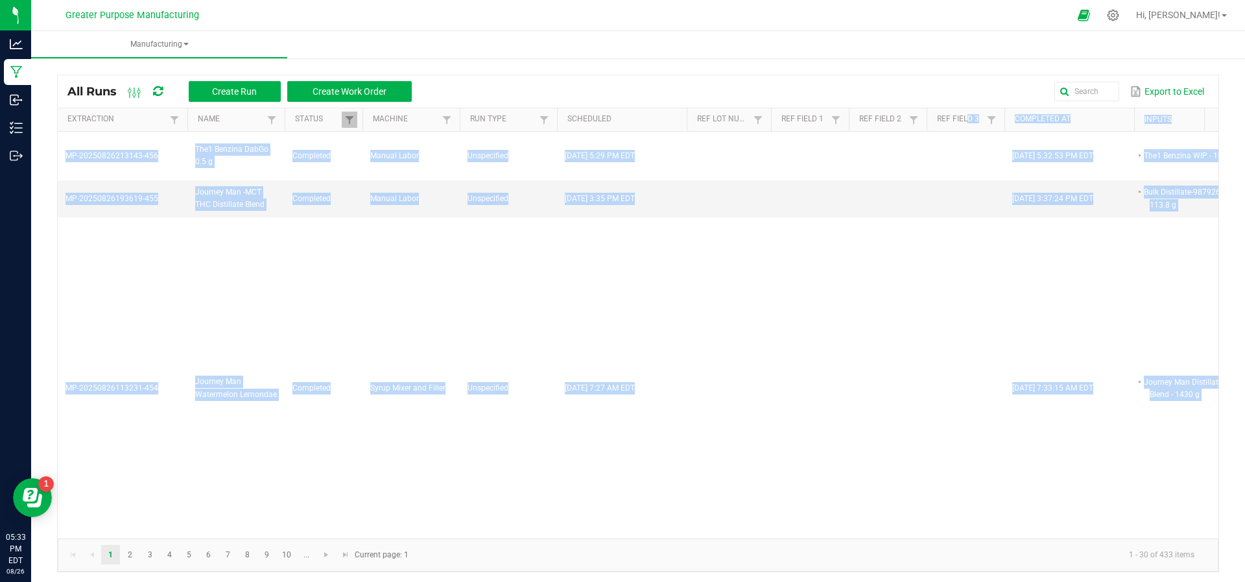
scroll to position [0, 63]
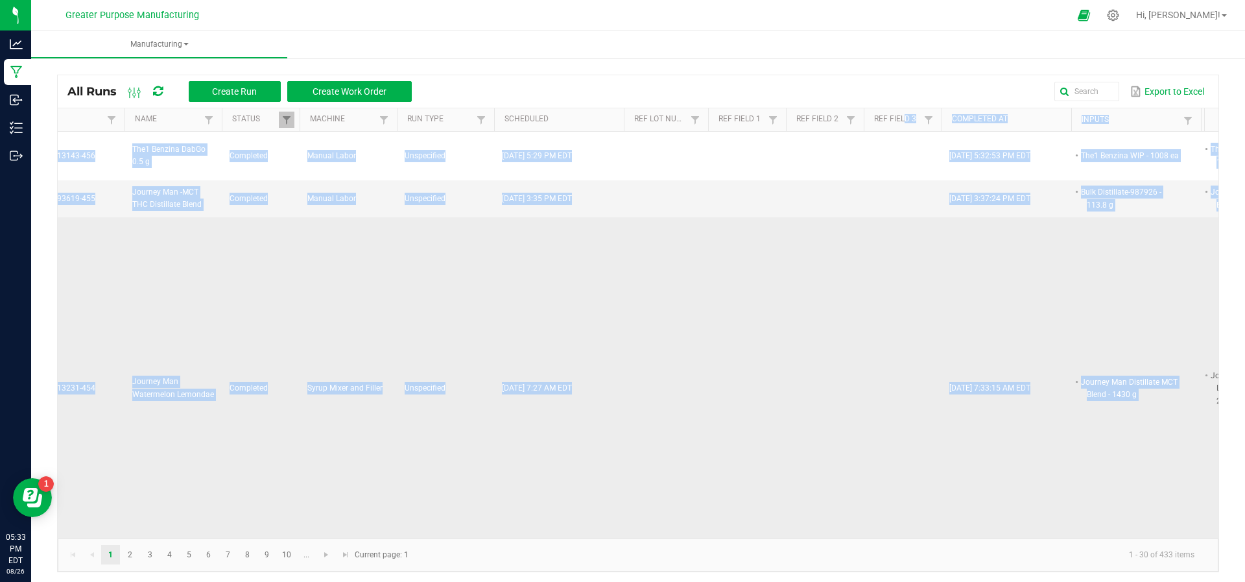
click at [829, 274] on td at bounding box center [825, 388] width 78 height 342
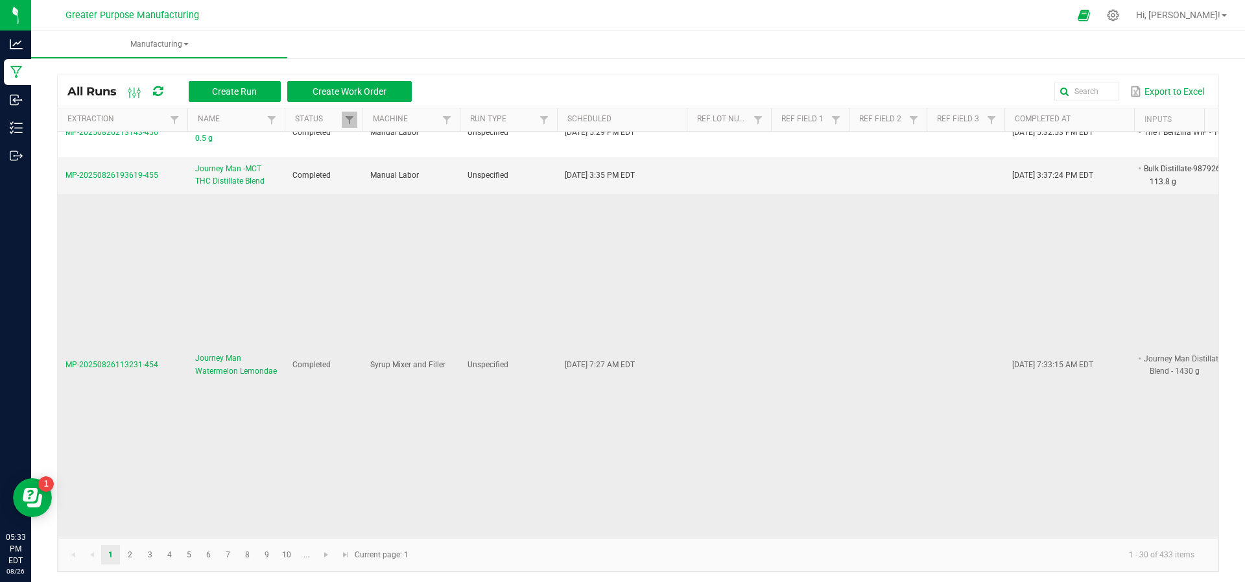
scroll to position [0, 0]
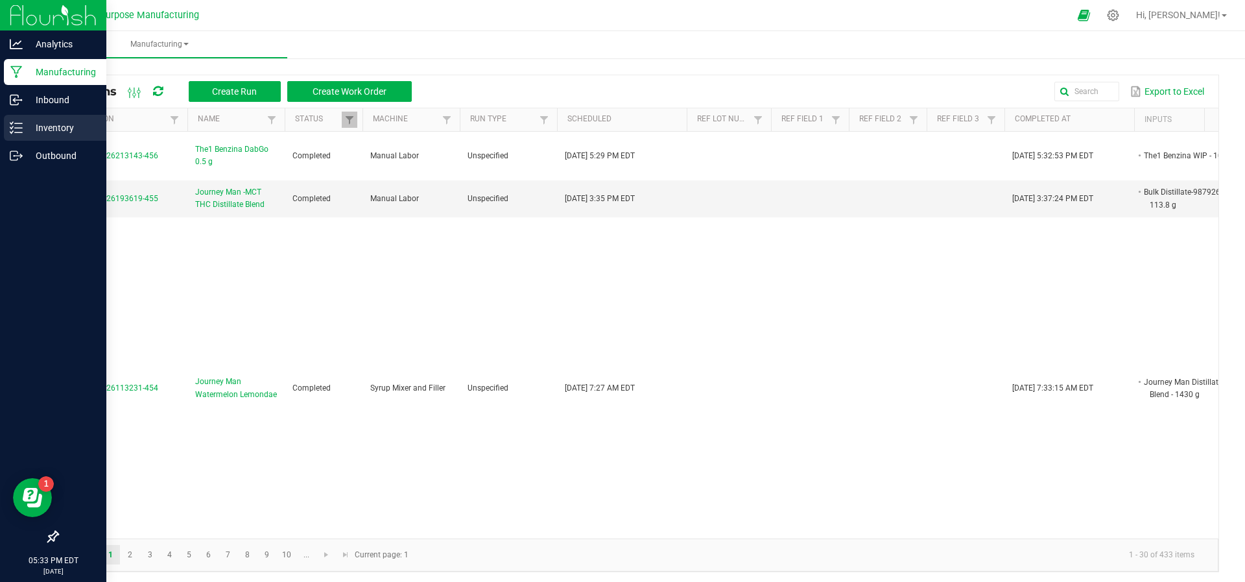
click at [23, 140] on div "Inventory" at bounding box center [55, 128] width 102 height 26
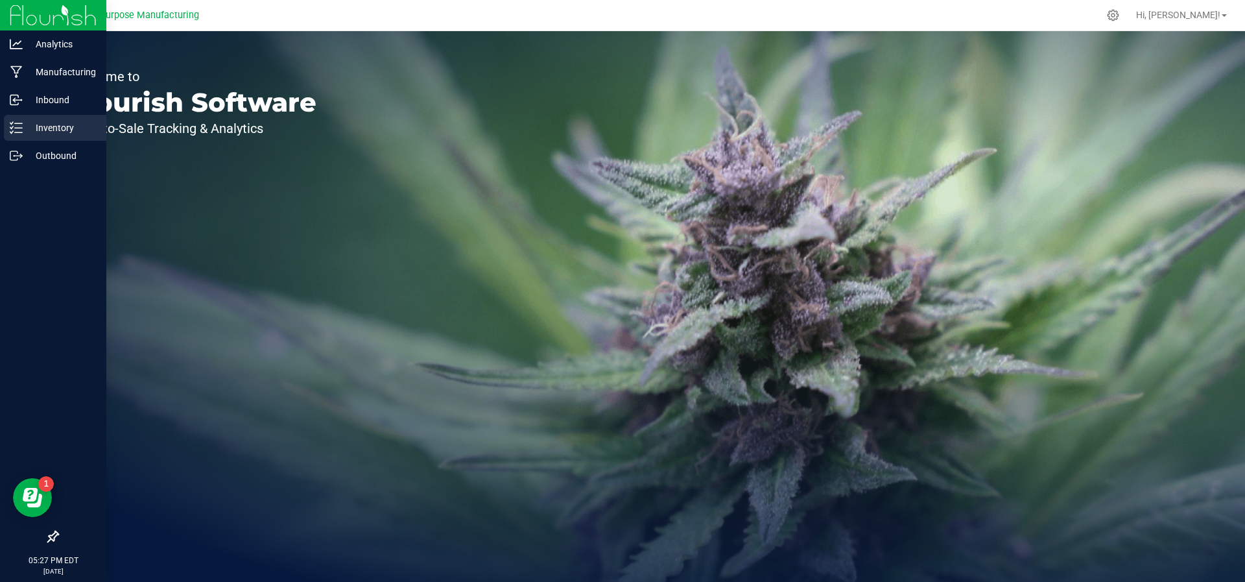
click at [35, 136] on div "Inventory" at bounding box center [55, 128] width 102 height 26
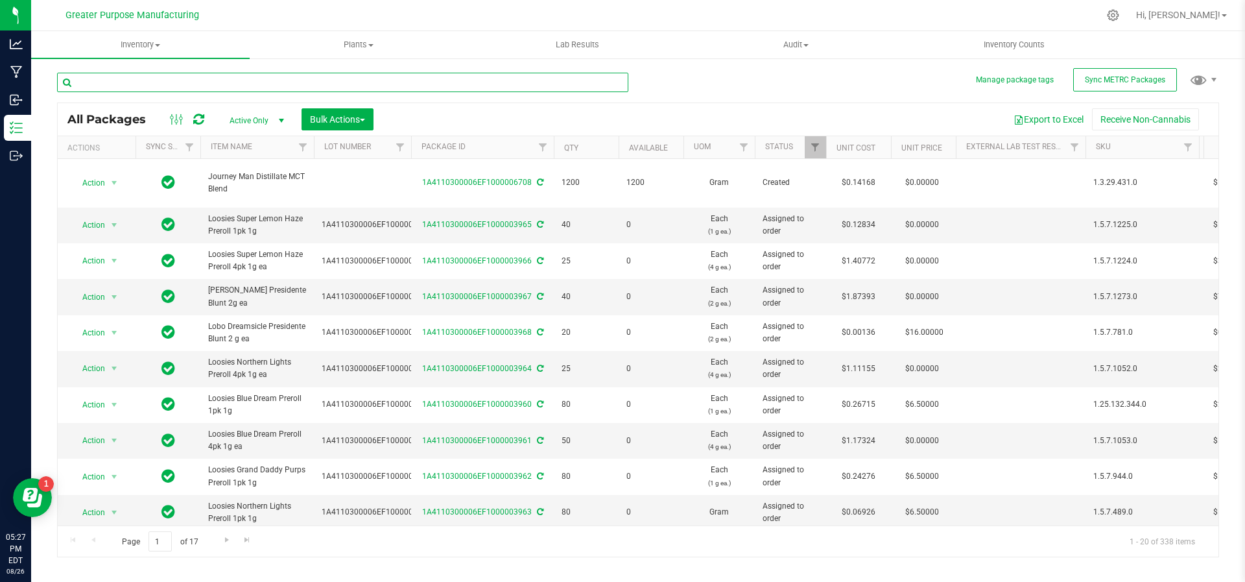
click at [219, 84] on input "text" at bounding box center [342, 82] width 571 height 19
type input "Benzina"
